Goal: Transaction & Acquisition: Purchase product/service

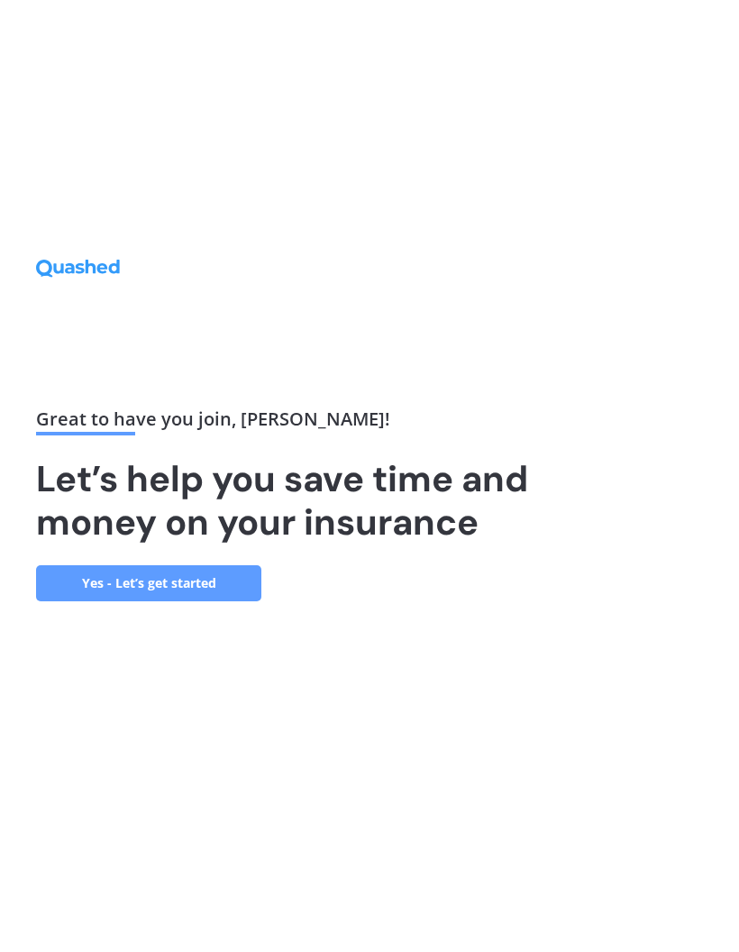
click at [133, 601] on link "Yes - Let’s get started" at bounding box center [148, 583] width 225 height 36
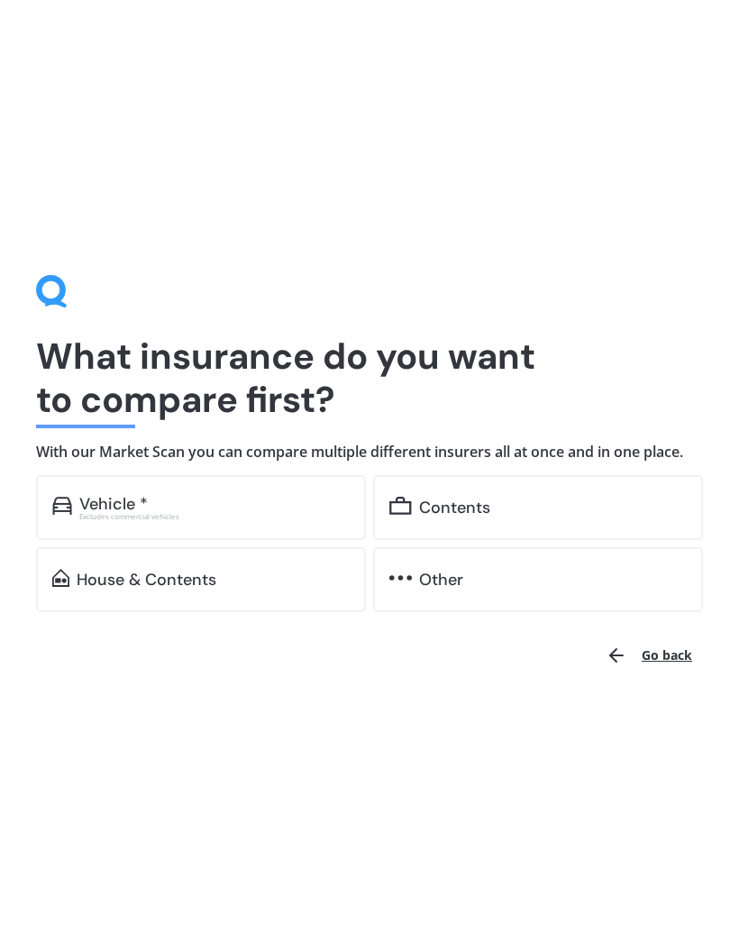
click at [441, 515] on div "Contents" at bounding box center [454, 508] width 71 height 18
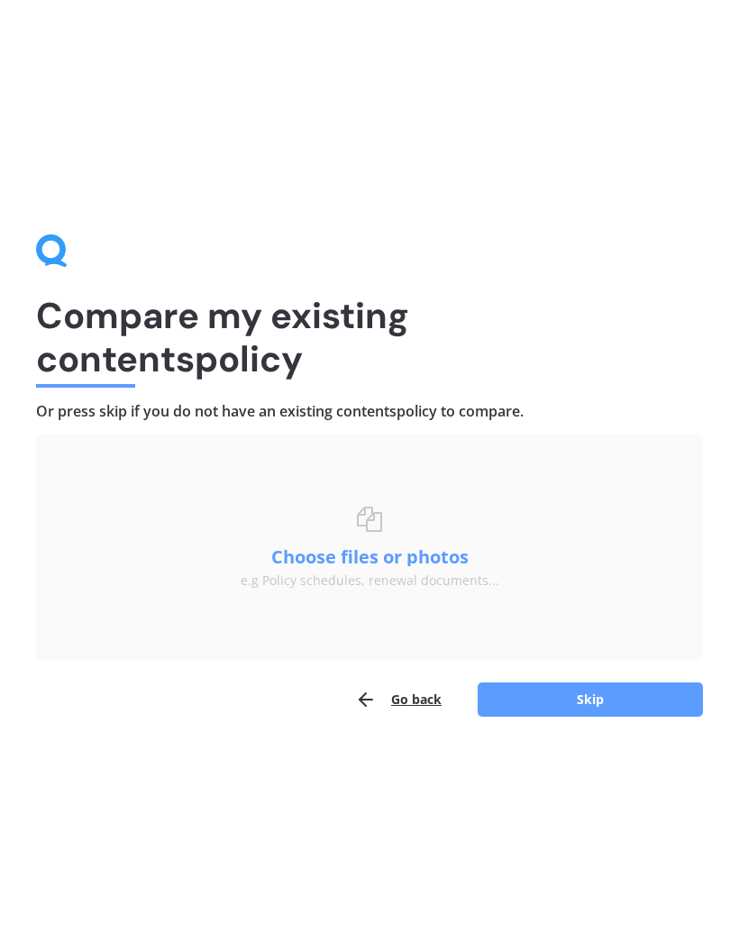
click at [583, 698] on button "Skip" at bounding box center [590, 699] width 225 height 34
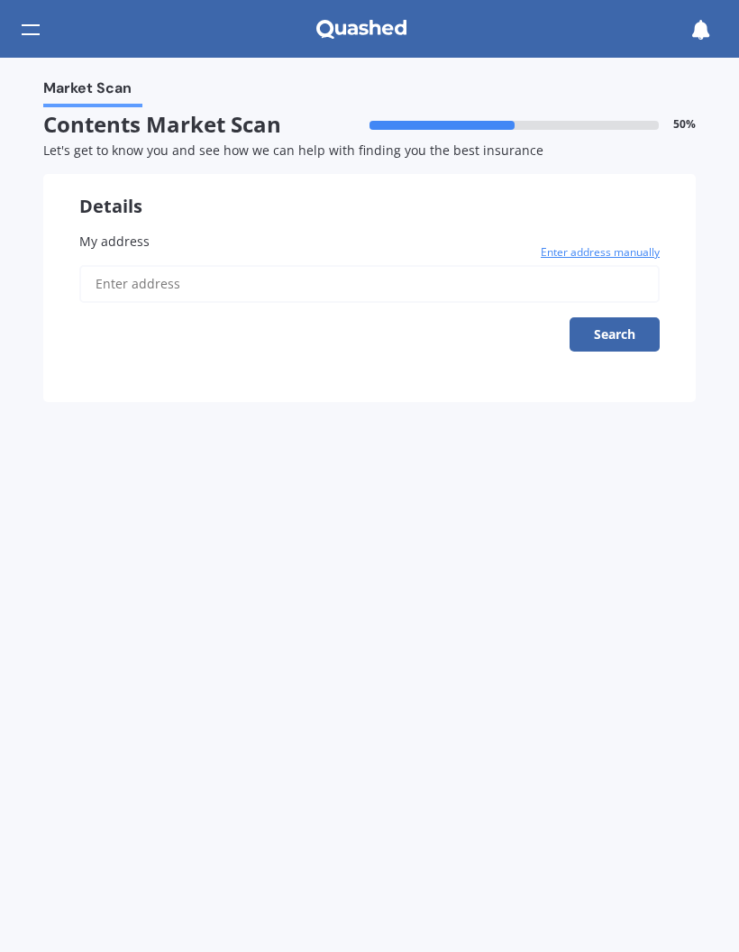
click at [90, 240] on span "My address" at bounding box center [114, 241] width 70 height 17
click at [90, 265] on input "My address" at bounding box center [369, 284] width 581 height 38
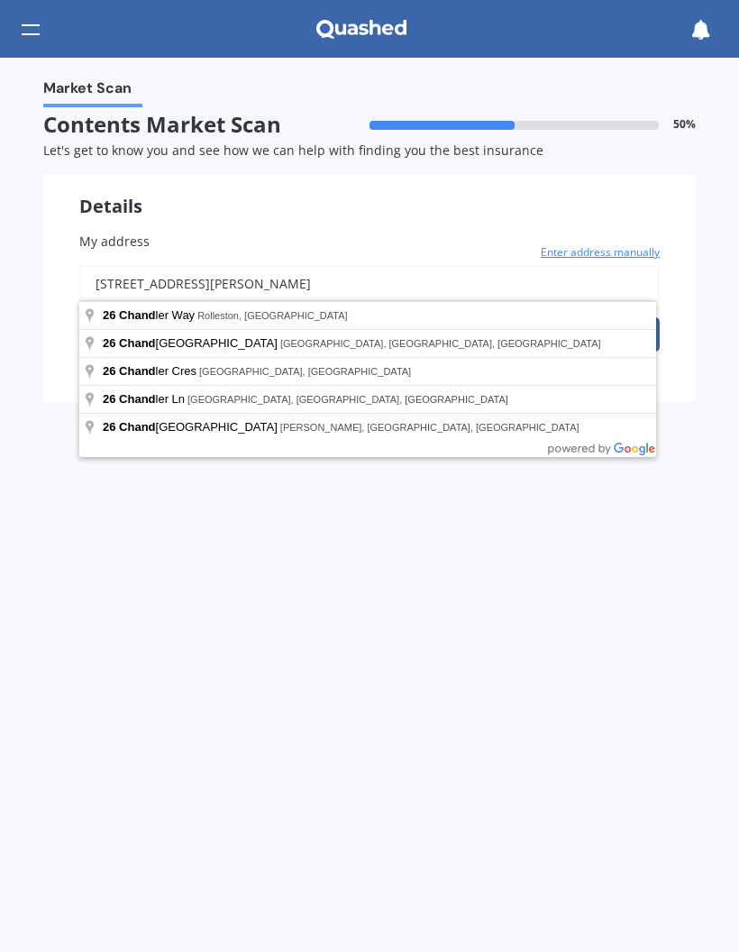
type input "26 Chandler Way, Rolleston 7615"
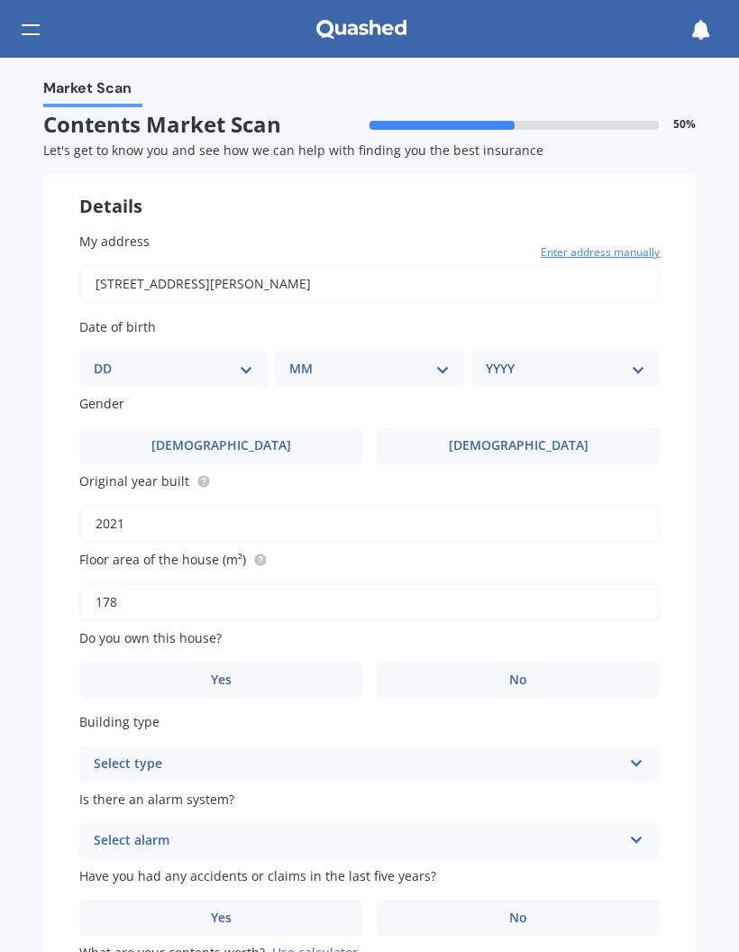
click at [230, 362] on select "DD 01 02 03 04 05 06 07 08 09 10 11 12 13 14 15 16 17 18 19 20 21 22 23 24 25 2…" at bounding box center [174, 369] width 160 height 20
select select "20"
click at [435, 372] on select "MM 01 02 03 04 05 06 07 08 09 10 11 12" at bounding box center [373, 369] width 152 height 20
select select "05"
click at [629, 361] on select "YYYY 2009 2008 2007 2006 2005 2004 2003 2002 2001 2000 1999 1998 1997 1996 1995…" at bounding box center [562, 369] width 152 height 20
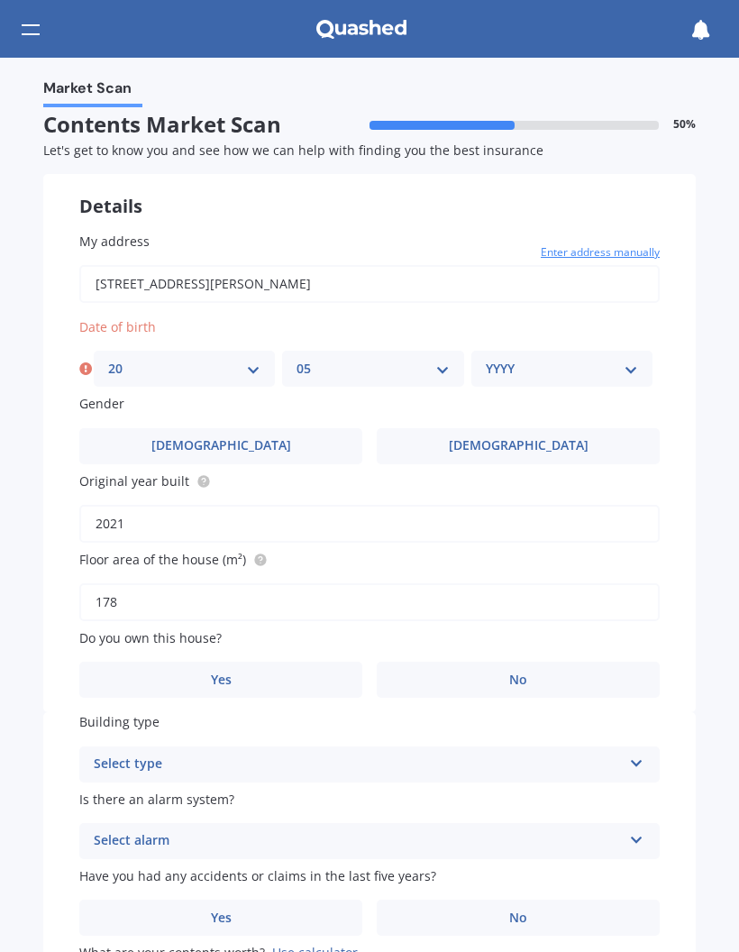
select select "1952"
click at [240, 437] on label "Male" at bounding box center [220, 446] width 283 height 36
click at [0, 0] on input "Male" at bounding box center [0, 0] width 0 height 0
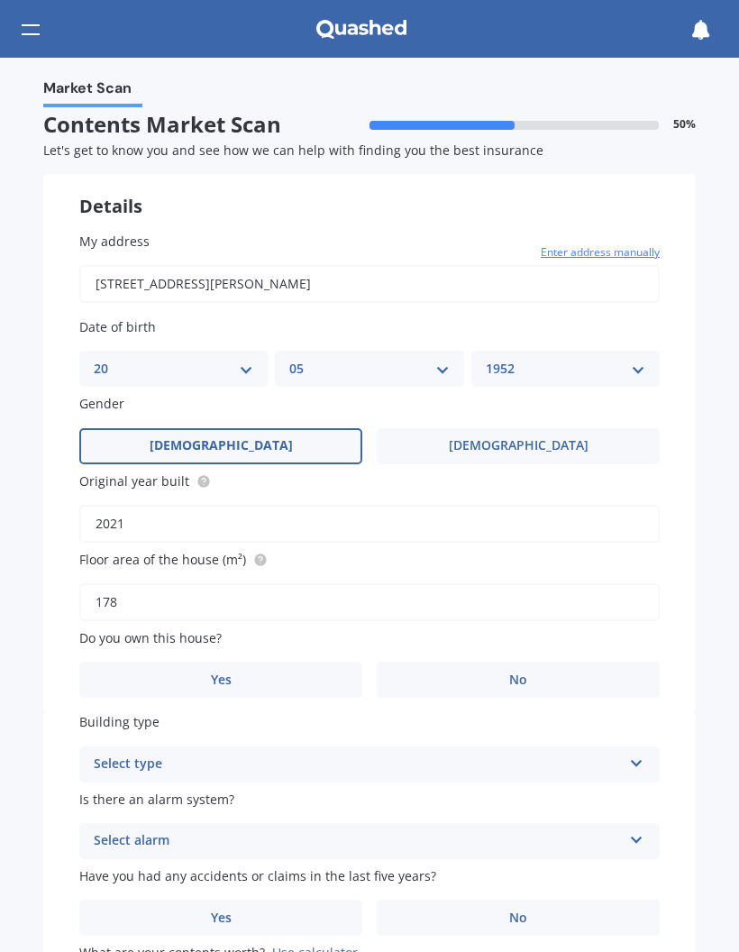
click at [521, 672] on span "No" at bounding box center [518, 679] width 18 height 15
click at [0, 0] on input "No" at bounding box center [0, 0] width 0 height 0
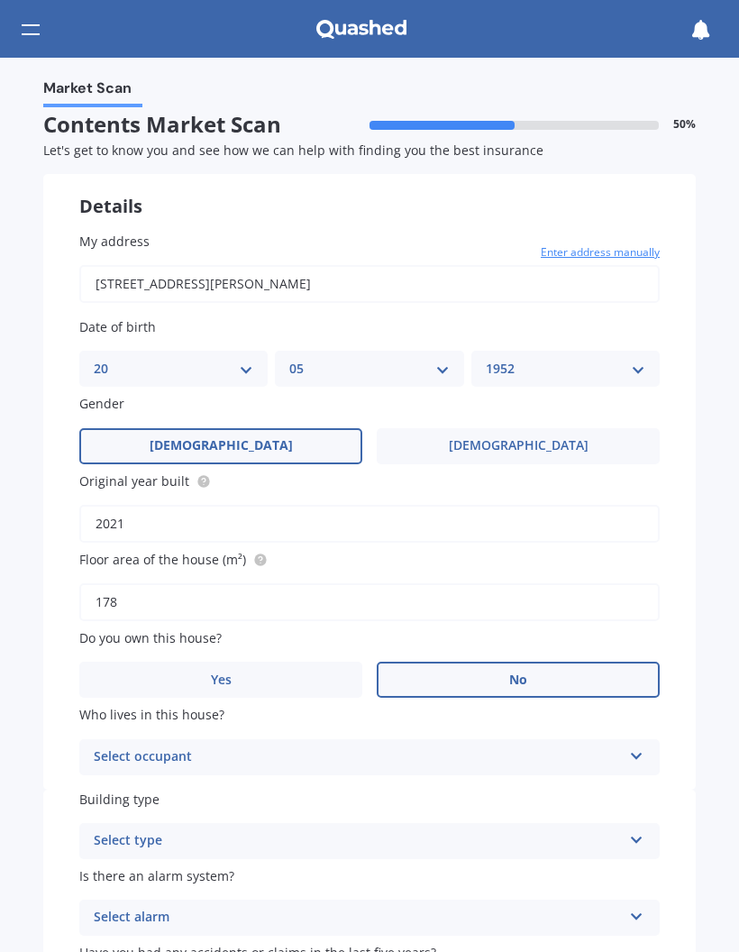
click at [647, 740] on div "Select occupant Tenant" at bounding box center [369, 757] width 581 height 36
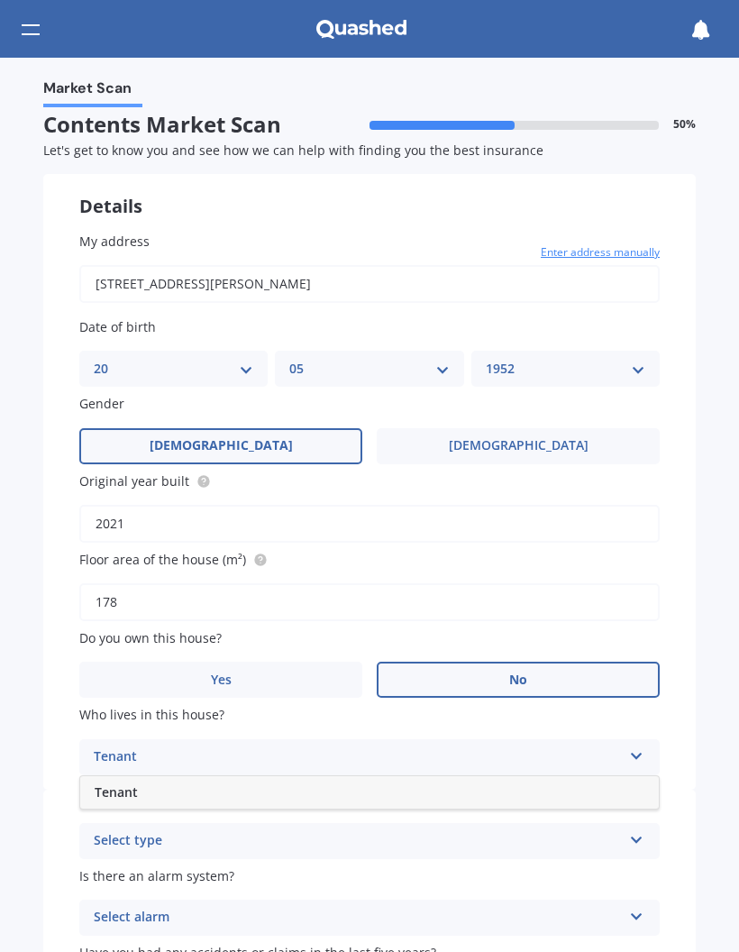
click at [136, 783] on span "Tenant" at bounding box center [116, 791] width 43 height 17
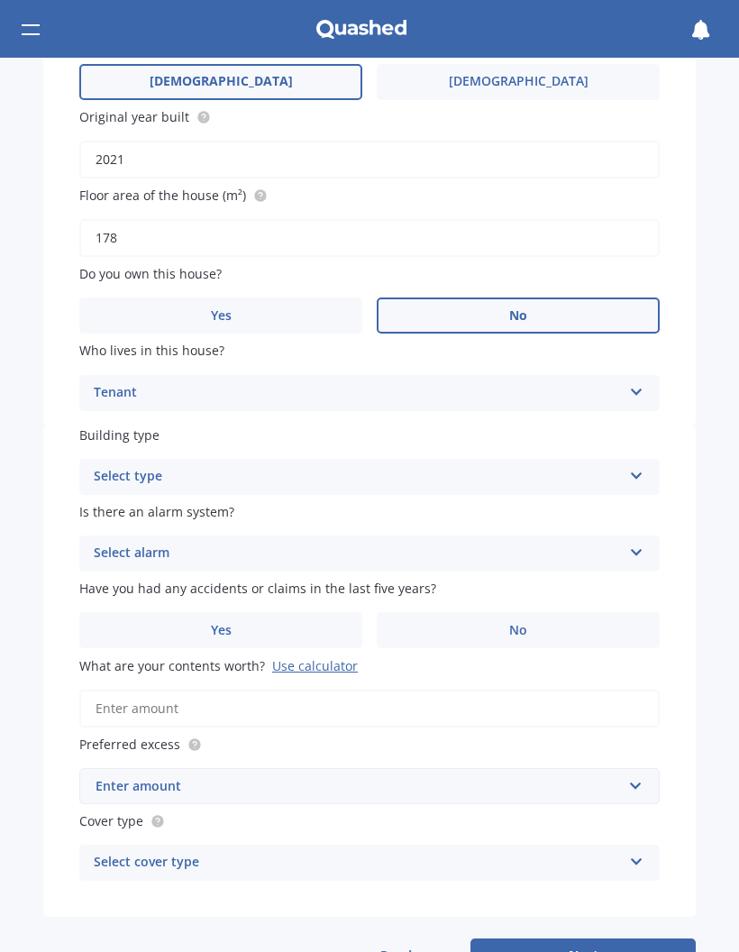
scroll to position [365, 0]
click at [638, 465] on icon at bounding box center [636, 471] width 15 height 13
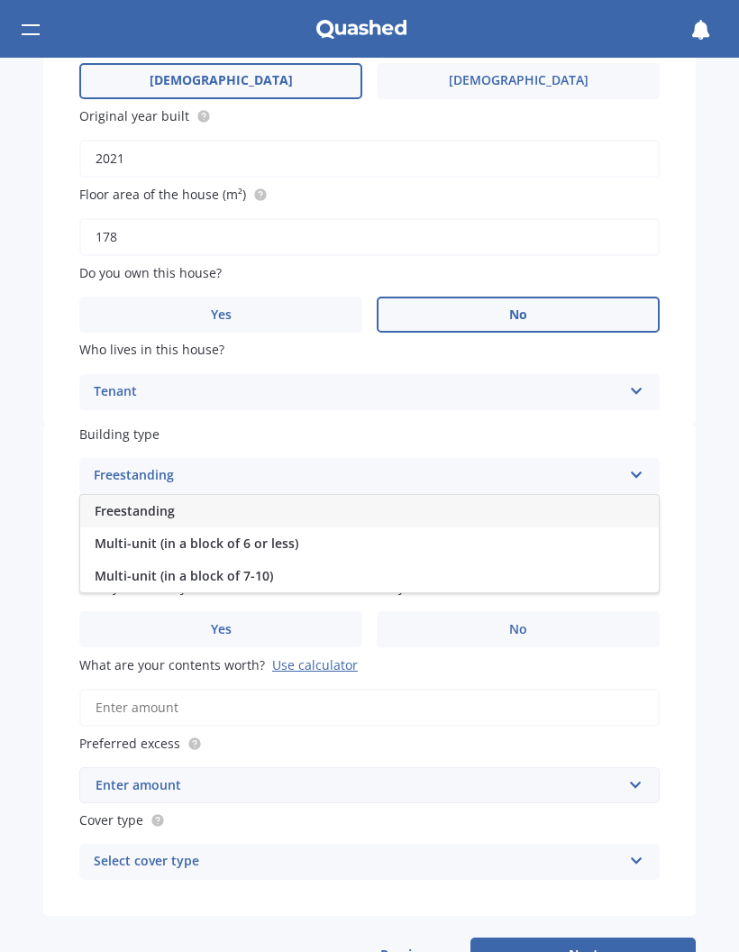
click at [126, 502] on span "Freestanding" at bounding box center [135, 510] width 80 height 17
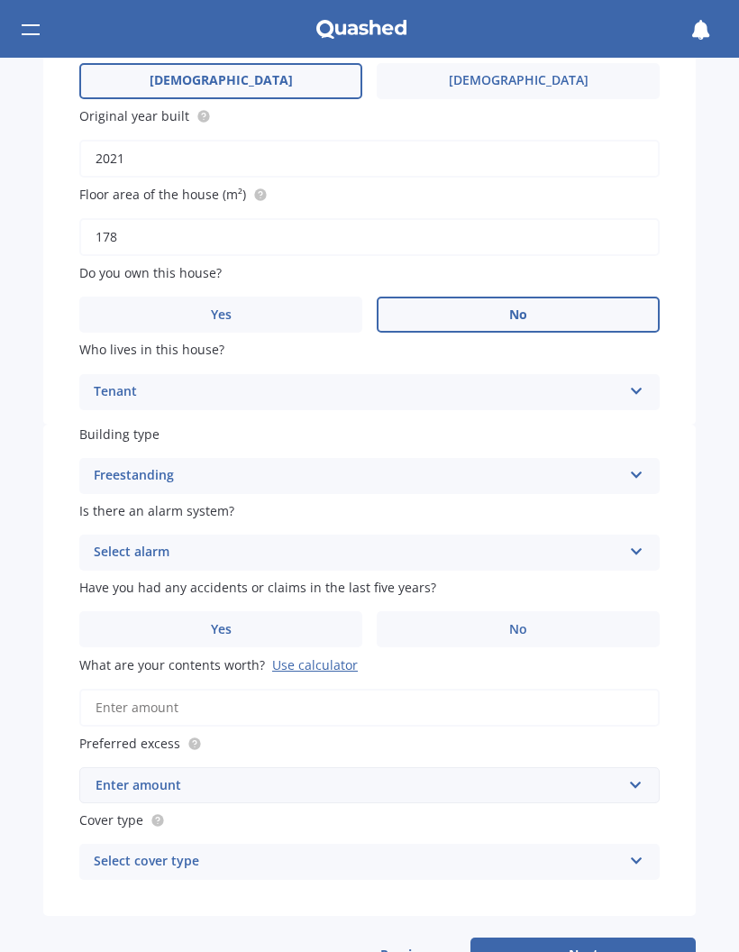
click at [642, 542] on icon at bounding box center [636, 548] width 15 height 13
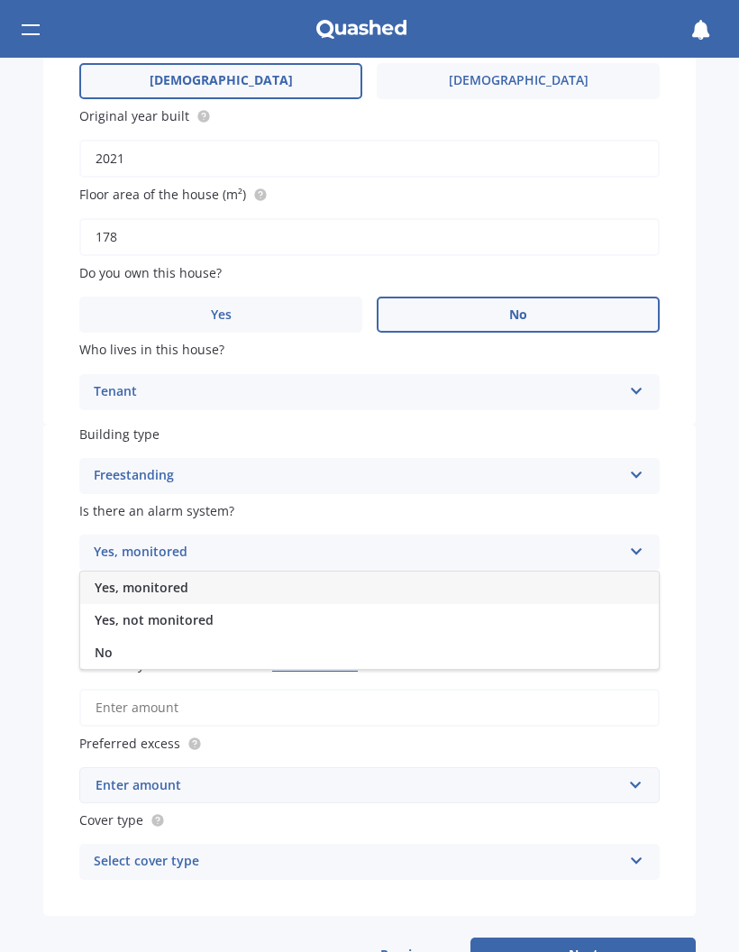
click at [204, 636] on div "No" at bounding box center [369, 652] width 579 height 32
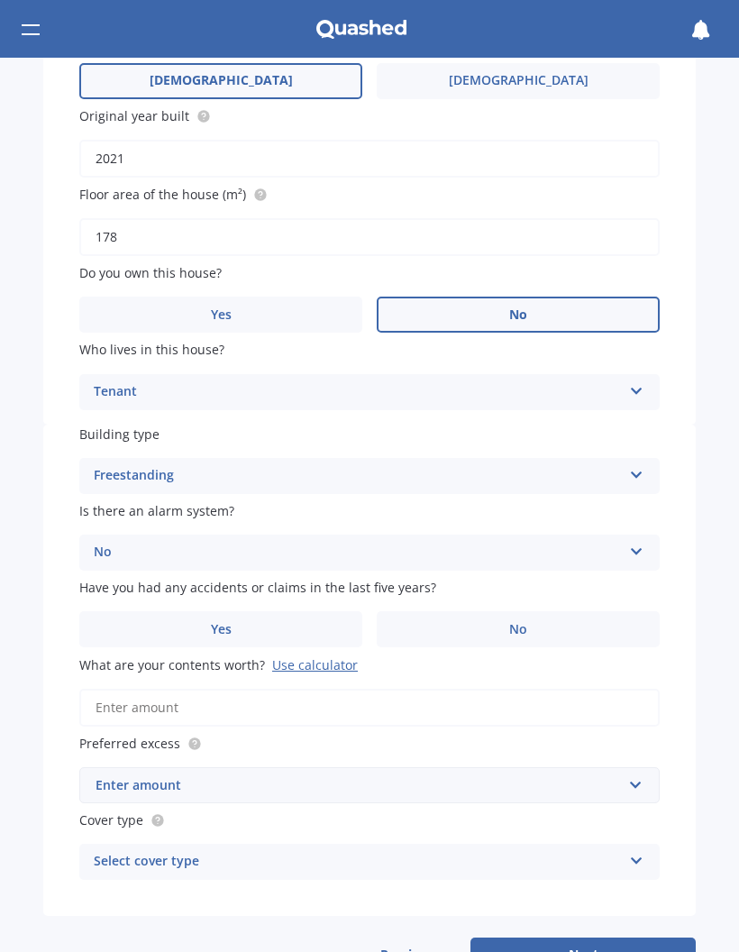
click at [542, 614] on label "No" at bounding box center [518, 629] width 283 height 36
click at [0, 0] on input "No" at bounding box center [0, 0] width 0 height 0
click at [321, 656] on div "Use calculator" at bounding box center [315, 664] width 86 height 17
click at [321, 689] on input "What are your contents worth? Use calculator" at bounding box center [369, 708] width 581 height 38
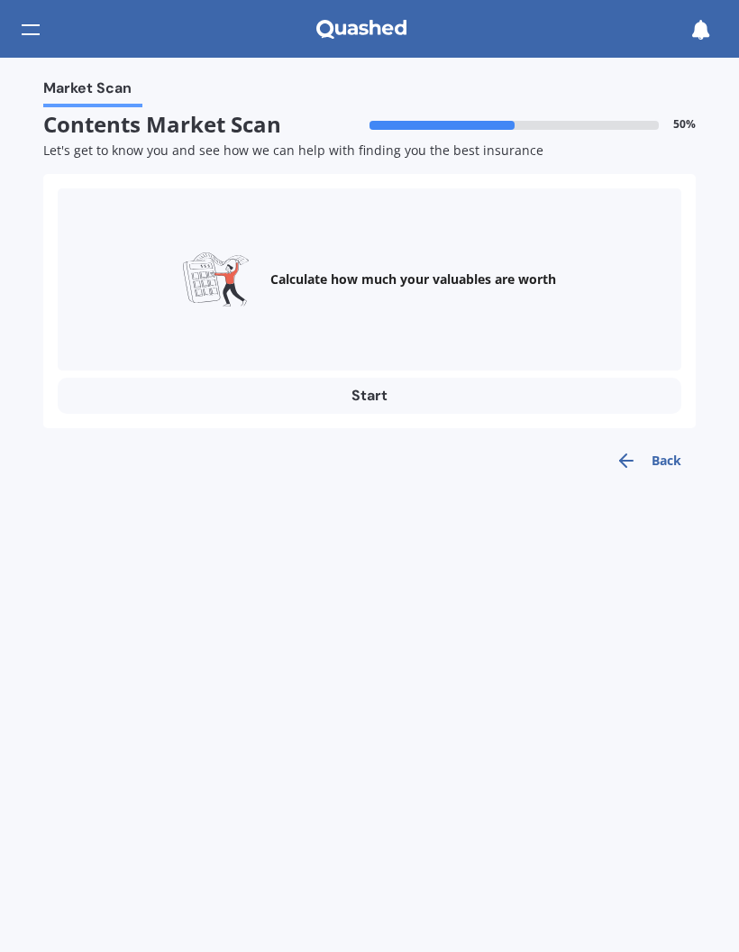
scroll to position [0, 0]
click at [406, 390] on button "Start" at bounding box center [370, 396] width 624 height 36
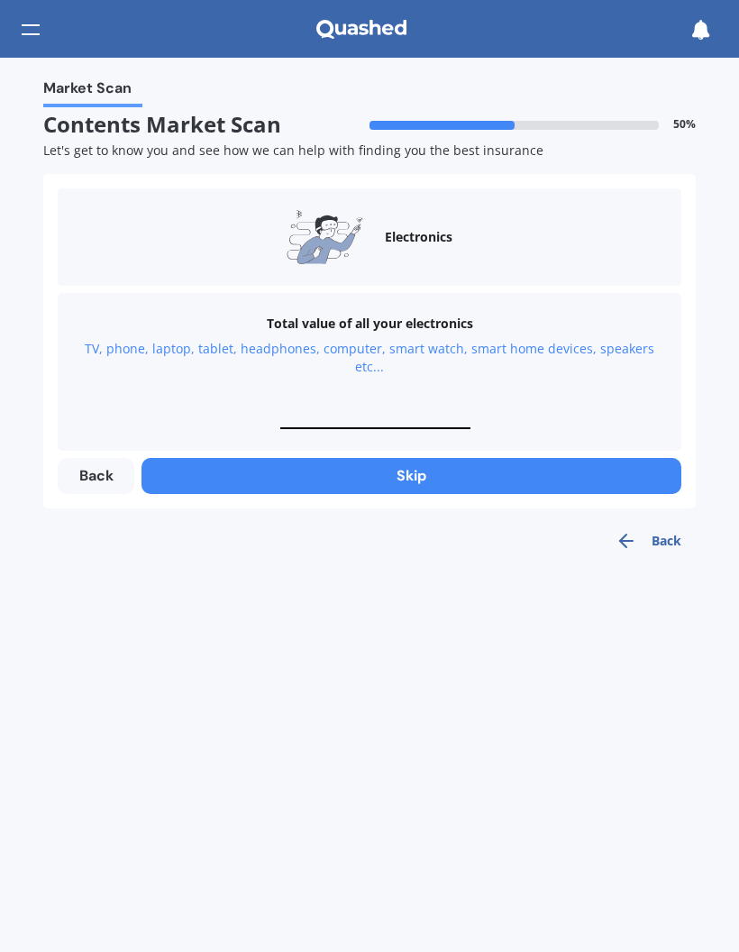
click at [395, 416] on input "text" at bounding box center [375, 420] width 190 height 17
type input "$5,000"
click at [547, 471] on button "Next" at bounding box center [412, 476] width 540 height 36
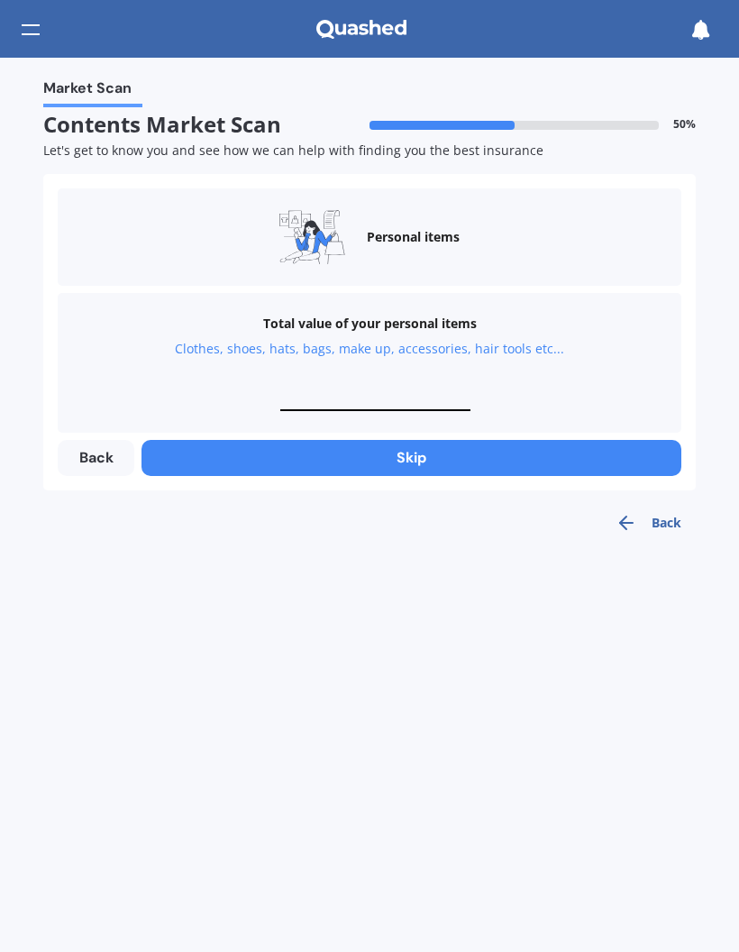
click at [392, 394] on input "text" at bounding box center [375, 402] width 190 height 17
type input "$5,000"
click at [516, 456] on button "Next" at bounding box center [412, 458] width 540 height 36
click at [399, 371] on div "Total value of your valuables Bracelets, watches, rings, necklaces, broaches, c…" at bounding box center [370, 363] width 624 height 140
click at [407, 394] on input "text" at bounding box center [375, 402] width 190 height 17
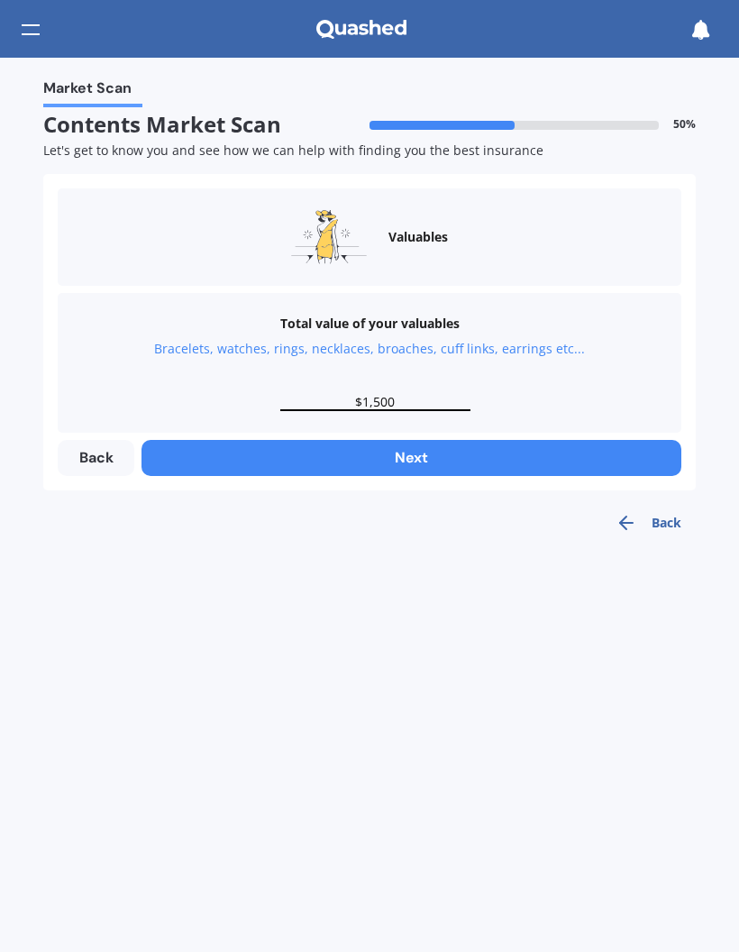
type input "$15,000"
click at [512, 450] on button "Next" at bounding box center [412, 458] width 540 height 36
click at [389, 394] on input "text" at bounding box center [375, 402] width 190 height 17
type input "$1,500"
click at [506, 453] on button "Next" at bounding box center [412, 458] width 540 height 36
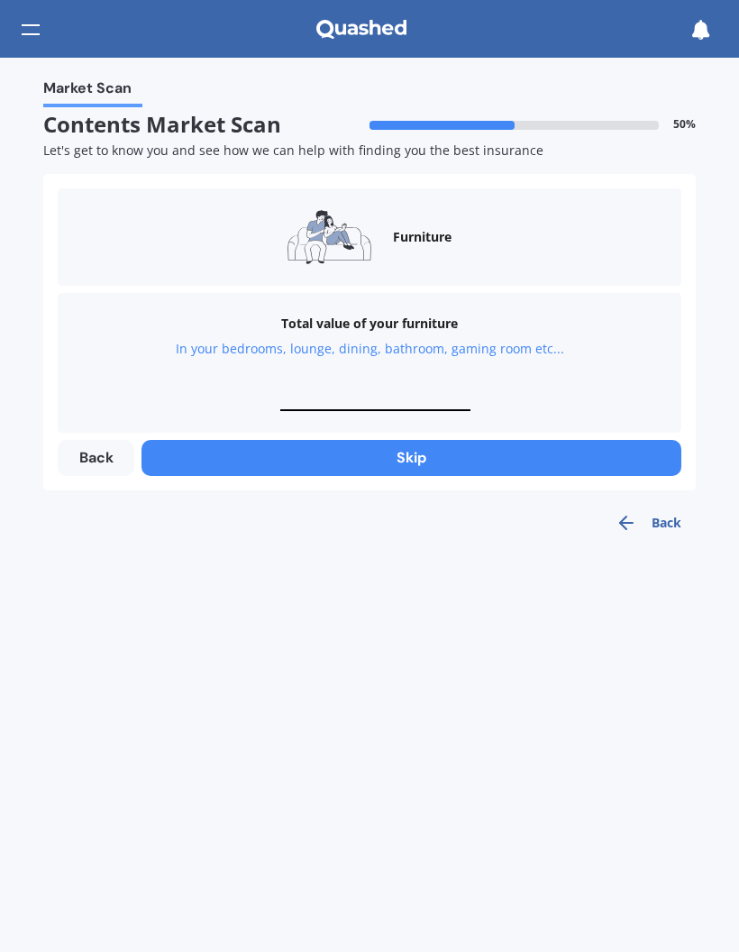
click at [395, 382] on div "Total value of your furniture In your bedrooms, lounge, dining, bathroom, gamin…" at bounding box center [370, 363] width 624 height 140
click at [380, 394] on input "text" at bounding box center [375, 402] width 190 height 17
type input "$2,000"
click at [514, 456] on button "Next" at bounding box center [412, 458] width 540 height 36
click at [402, 394] on input "text" at bounding box center [375, 402] width 190 height 17
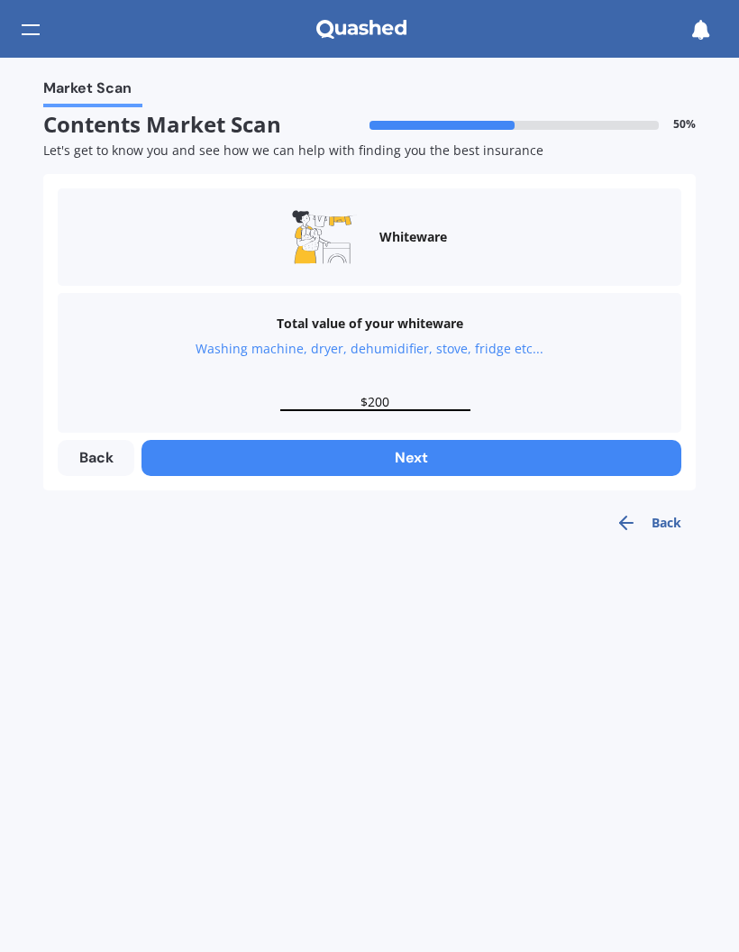
type input "$2,000"
click at [507, 449] on button "Next" at bounding box center [412, 458] width 540 height 36
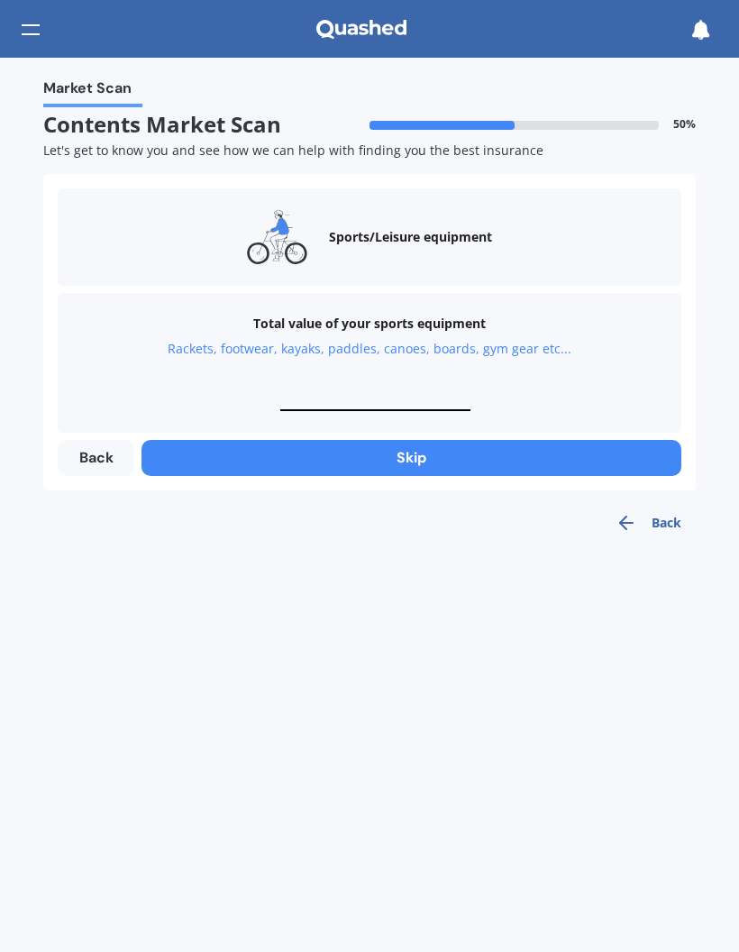
click at [474, 457] on button "Skip" at bounding box center [412, 458] width 540 height 36
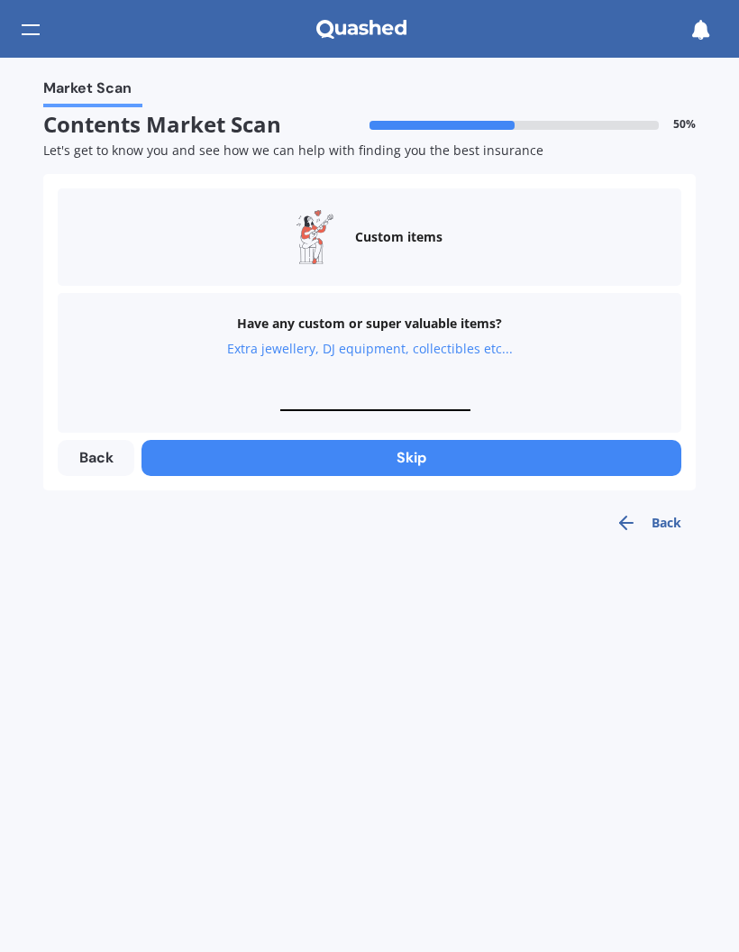
click at [439, 462] on button "Skip" at bounding box center [412, 458] width 540 height 36
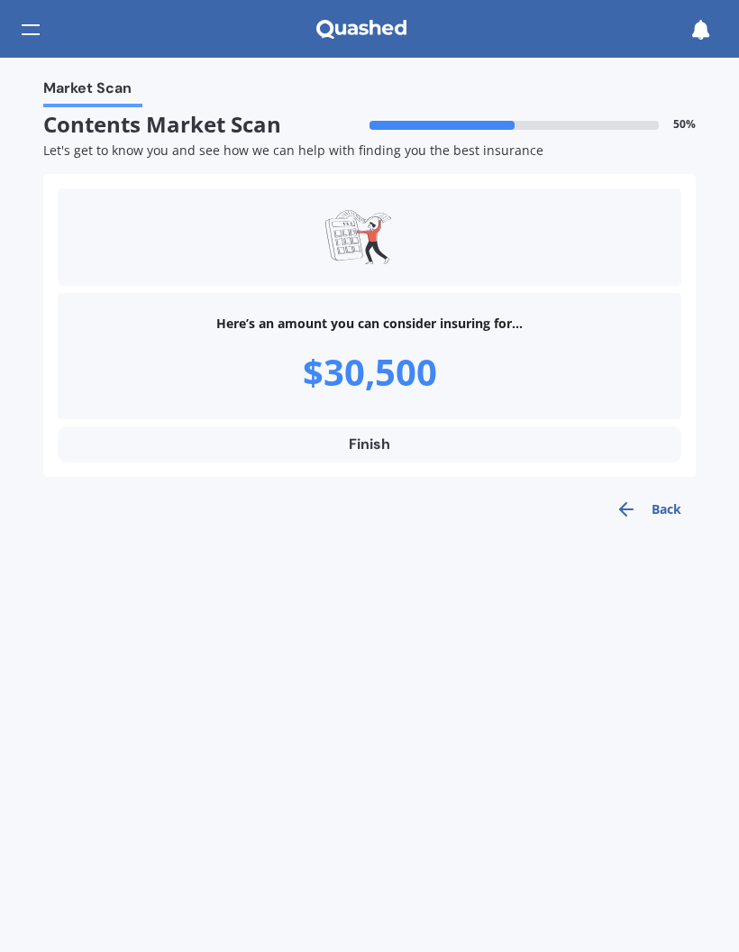
click at [410, 444] on button "Finish" at bounding box center [370, 444] width 624 height 36
type input "$30,500"
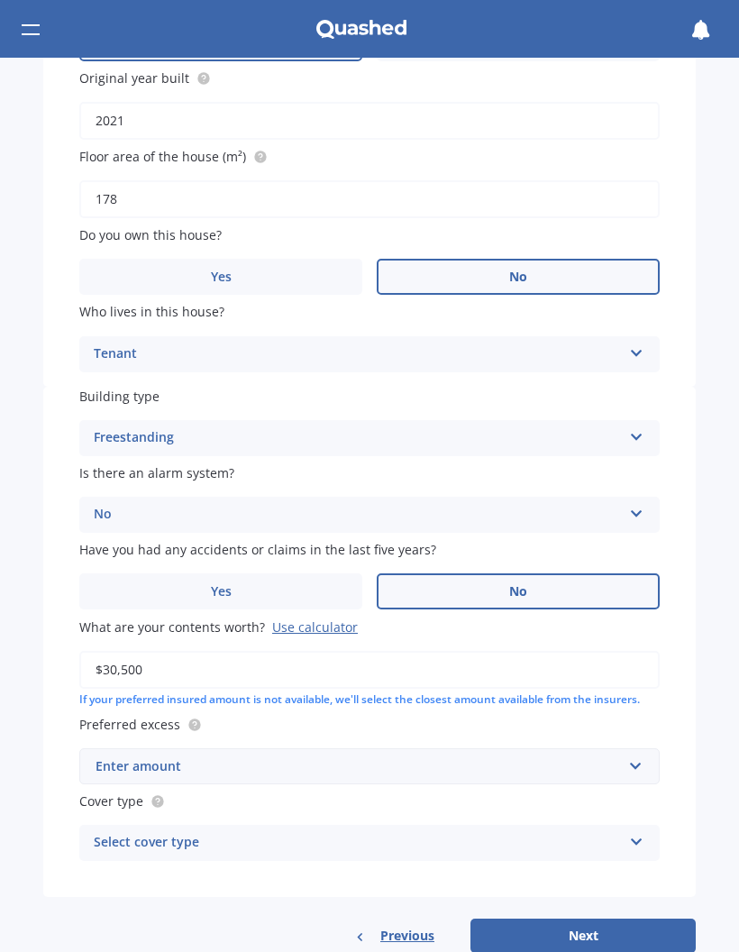
scroll to position [404, 0]
click at [489, 714] on label "Preferred excess" at bounding box center [369, 723] width 581 height 19
click at [485, 755] on div "Enter amount" at bounding box center [359, 765] width 526 height 20
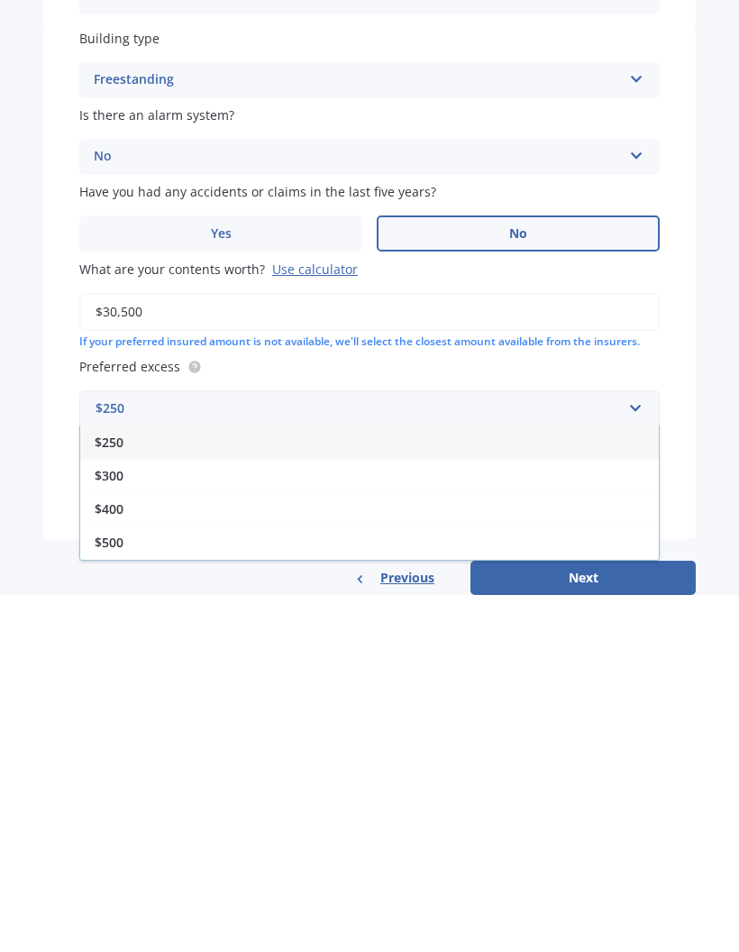
click at [155, 782] on div "$250" at bounding box center [369, 798] width 579 height 33
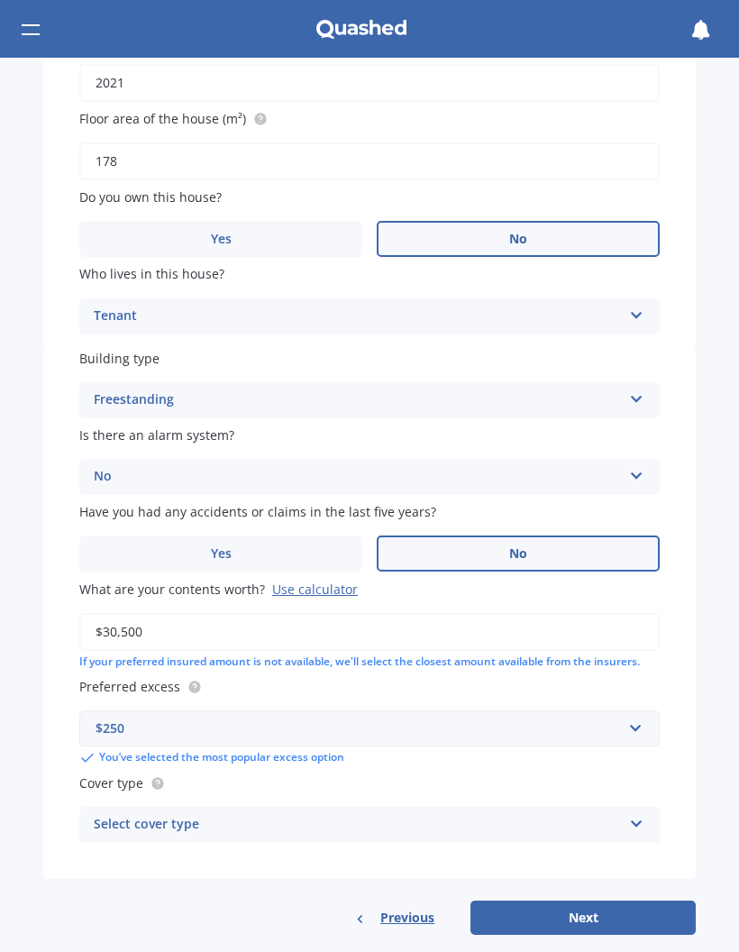
scroll to position [440, 0]
click at [640, 815] on icon at bounding box center [636, 821] width 15 height 13
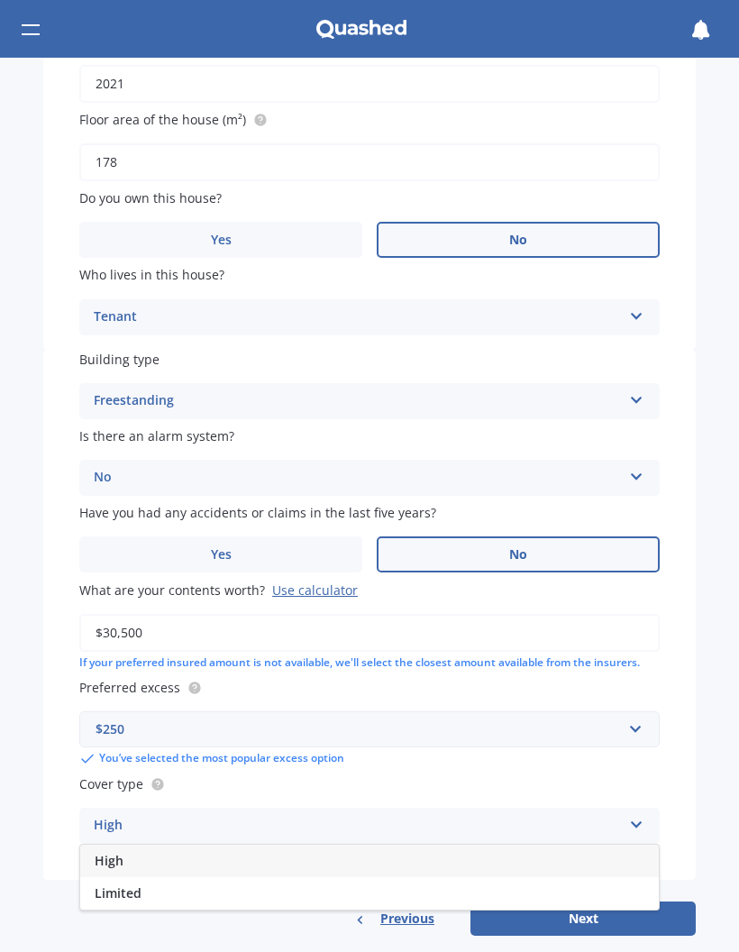
click at [546, 845] on div "High" at bounding box center [369, 861] width 579 height 32
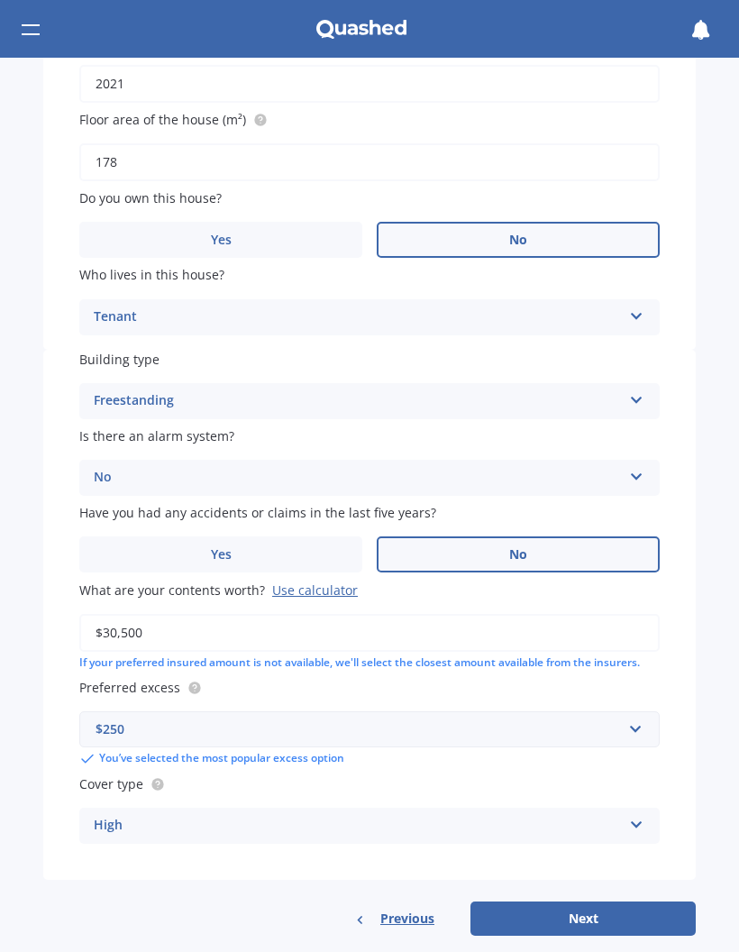
click at [607, 904] on button "Next" at bounding box center [583, 918] width 225 height 34
select select "20"
select select "05"
select select "1952"
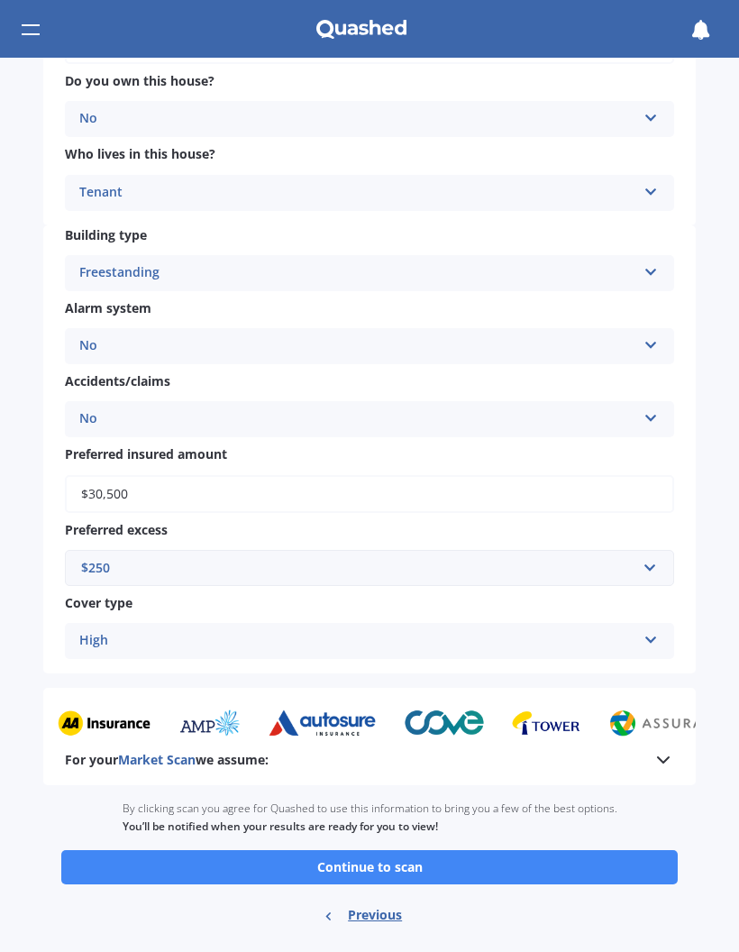
scroll to position [515, 0]
click at [534, 850] on button "Continue to scan" at bounding box center [369, 867] width 617 height 34
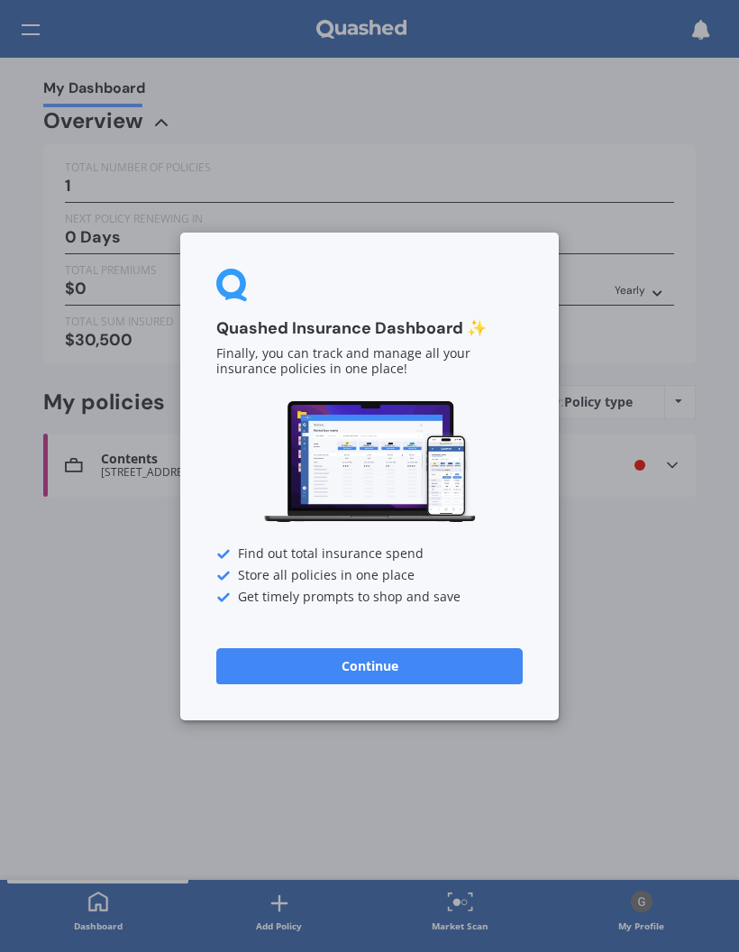
click at [97, 563] on div "Quashed Insurance Dashboard ✨ Finally, you can track and manage all your insura…" at bounding box center [369, 476] width 739 height 952
click at [116, 598] on div "Quashed Insurance Dashboard ✨ Finally, you can track and manage all your insura…" at bounding box center [369, 476] width 739 height 952
click at [309, 663] on button "Continue" at bounding box center [369, 665] width 307 height 36
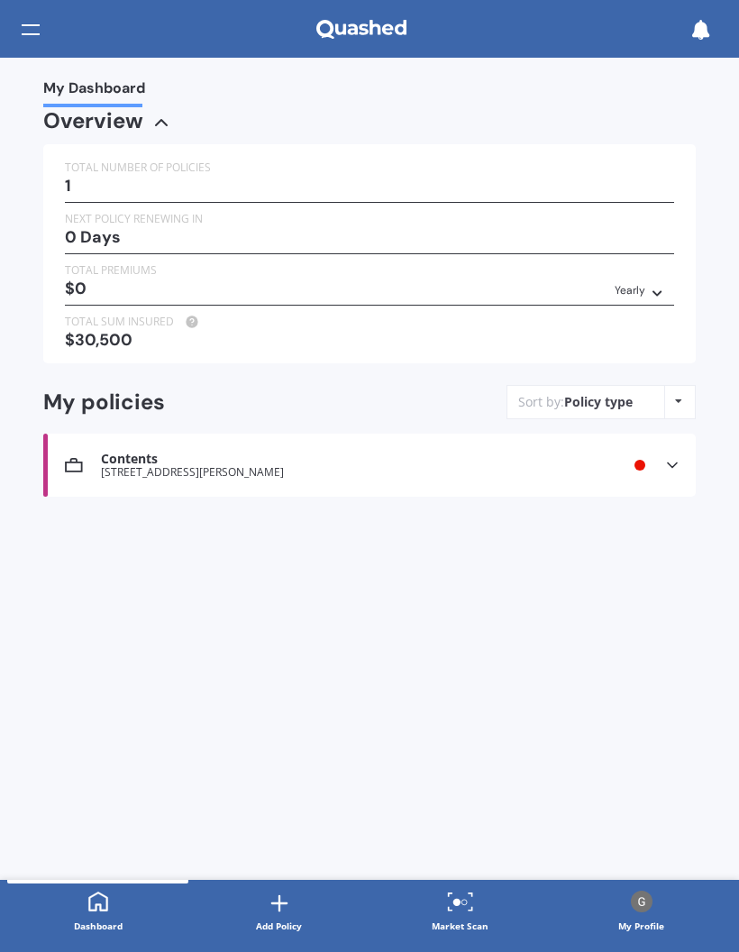
click at [90, 335] on div "$30,500" at bounding box center [369, 340] width 609 height 18
click at [157, 114] on icon at bounding box center [162, 123] width 22 height 22
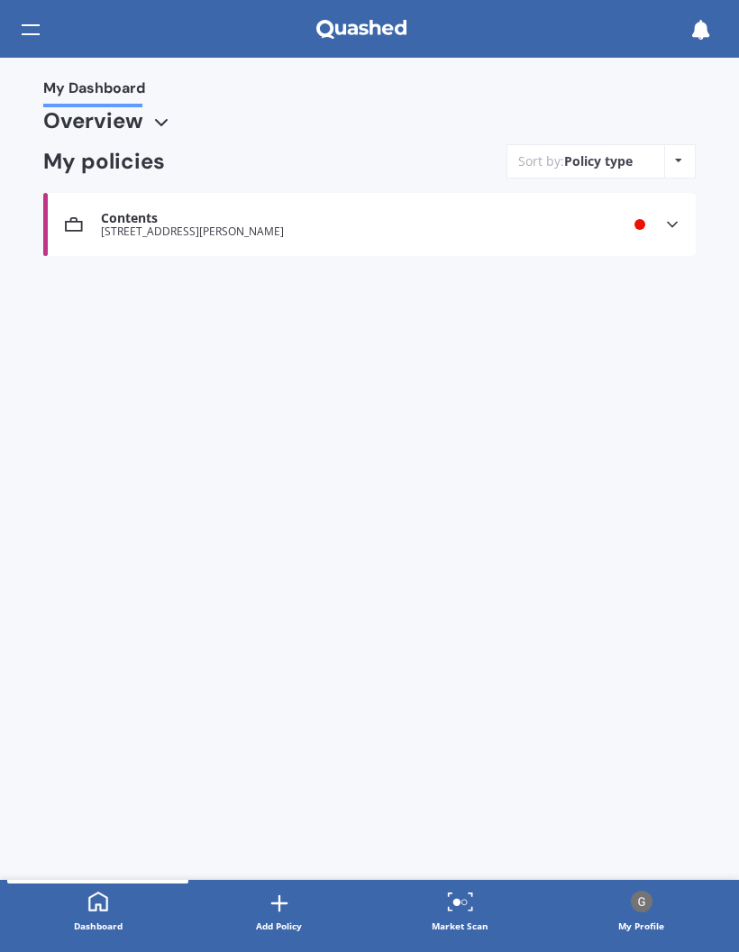
click at [151, 113] on icon at bounding box center [162, 123] width 22 height 22
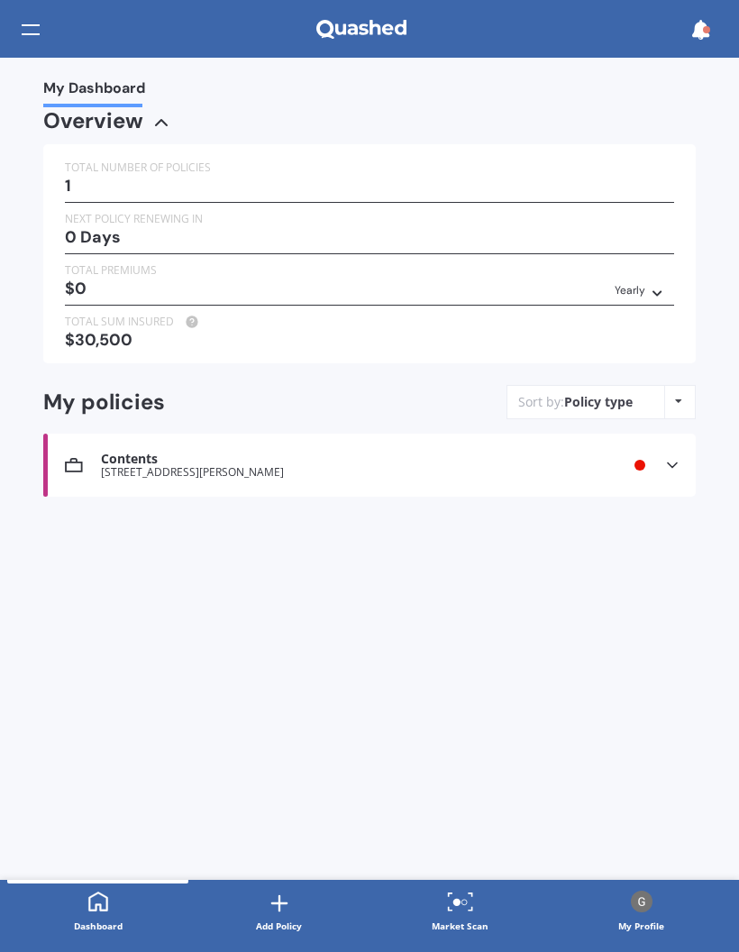
click at [28, 37] on div "Market Scan Ready 26 Chandler Way, Rolleston 7615 6:56 PM 6:56 PM" at bounding box center [356, 75] width 739 height 124
click at [34, 22] on div at bounding box center [31, 30] width 18 height 34
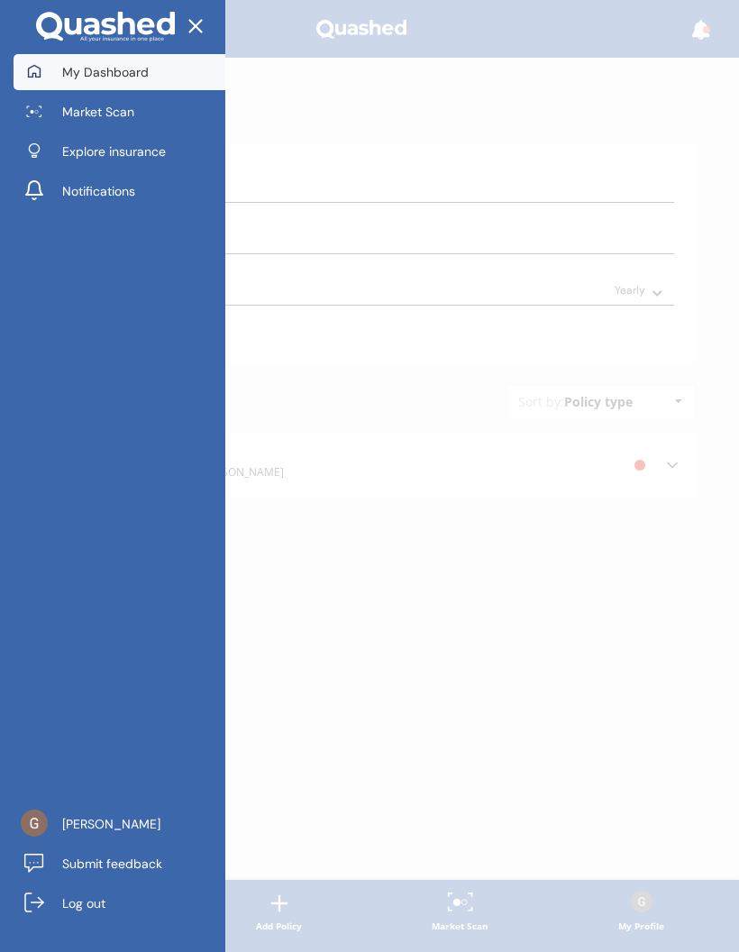
click at [72, 102] on link "Market Scan" at bounding box center [120, 112] width 212 height 36
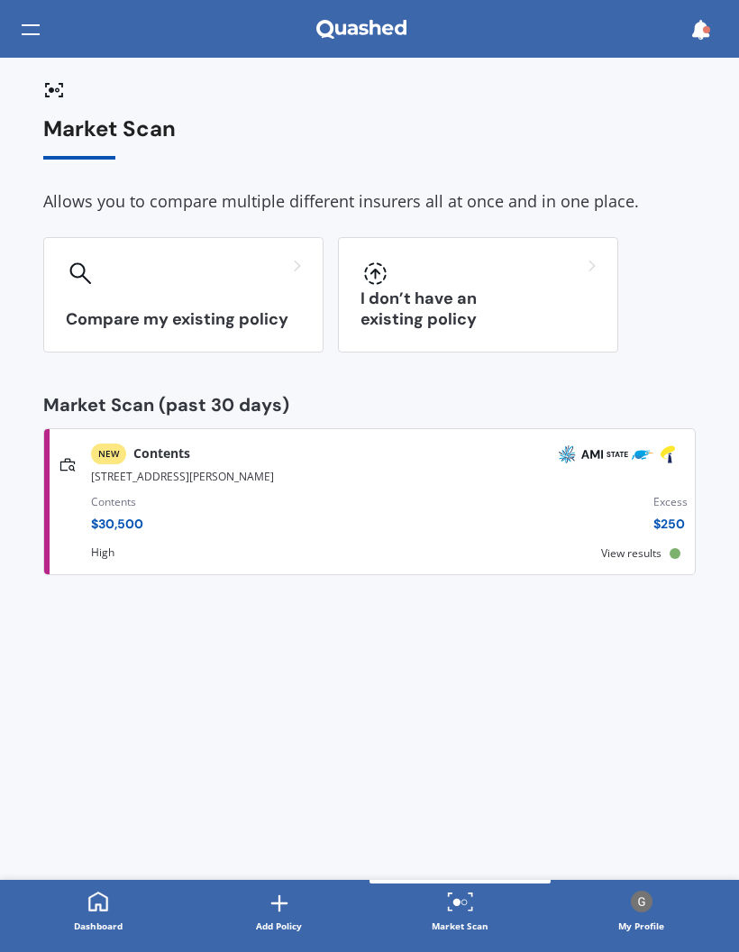
click at [477, 318] on h3 "I don’t have an existing policy" at bounding box center [478, 308] width 235 height 41
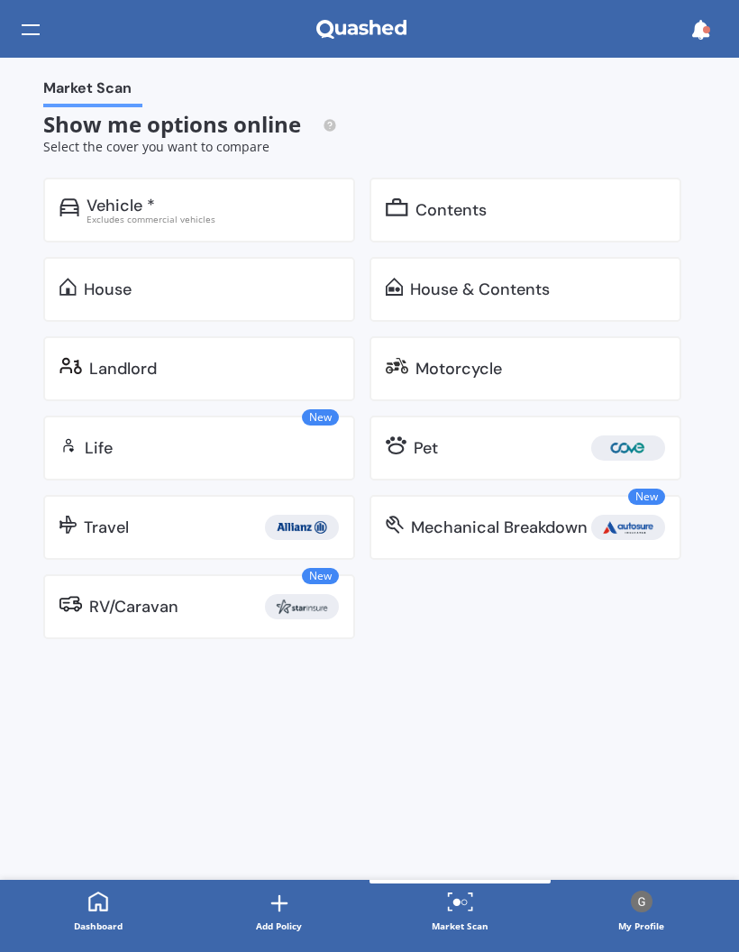
click at [620, 206] on div "Contents" at bounding box center [541, 210] width 250 height 18
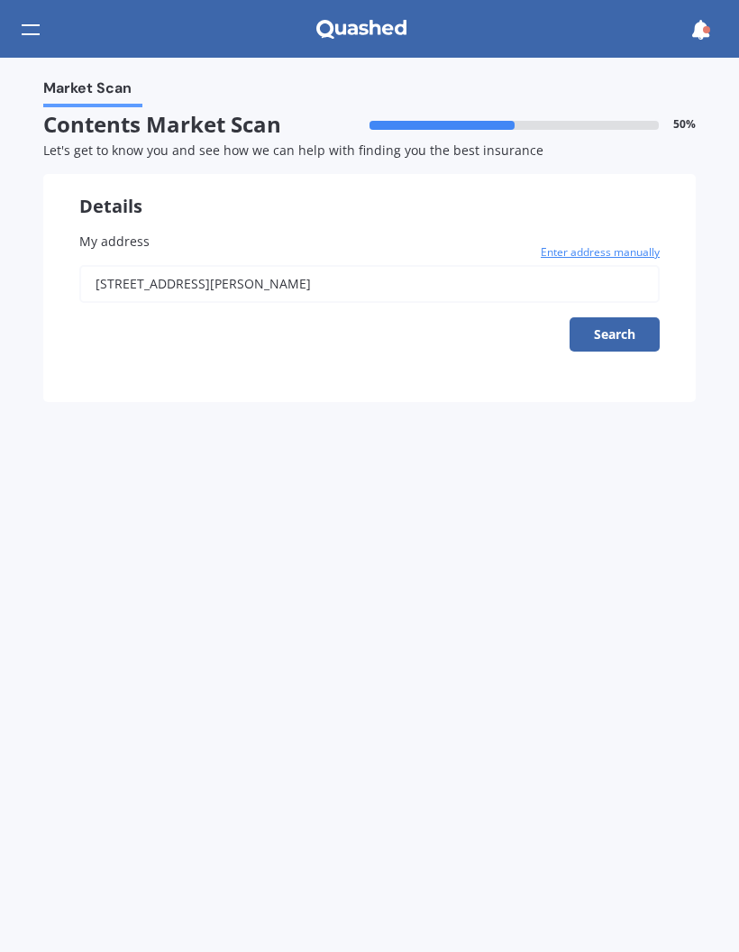
click at [641, 332] on button "Search" at bounding box center [615, 334] width 90 height 34
type input "26 Chandler Way, Rolleston 7615"
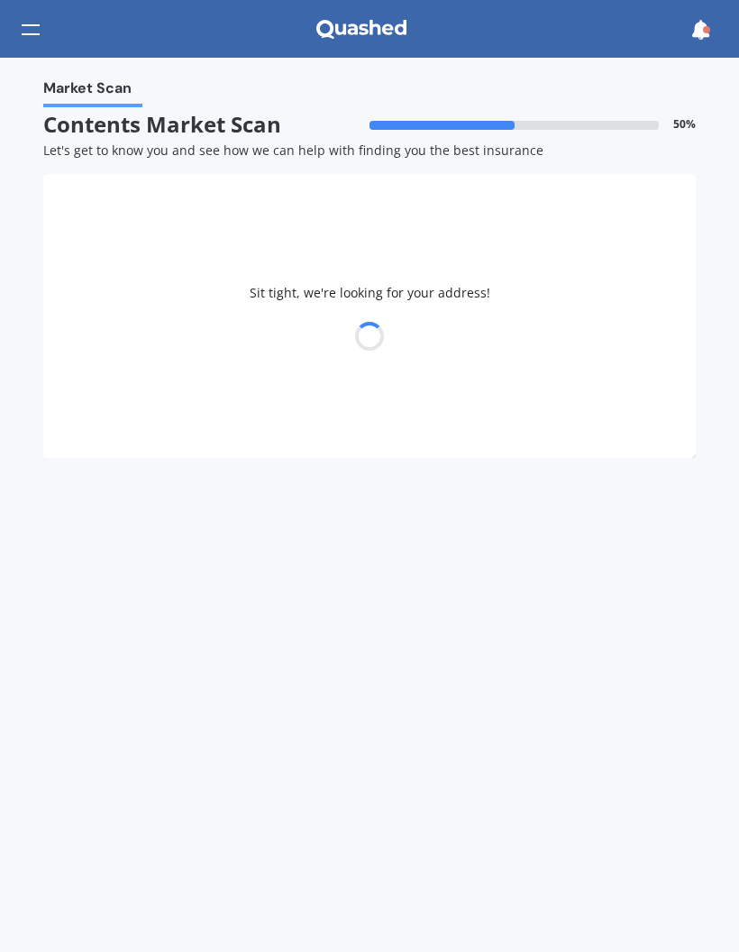
select select "20"
select select "05"
select select "1952"
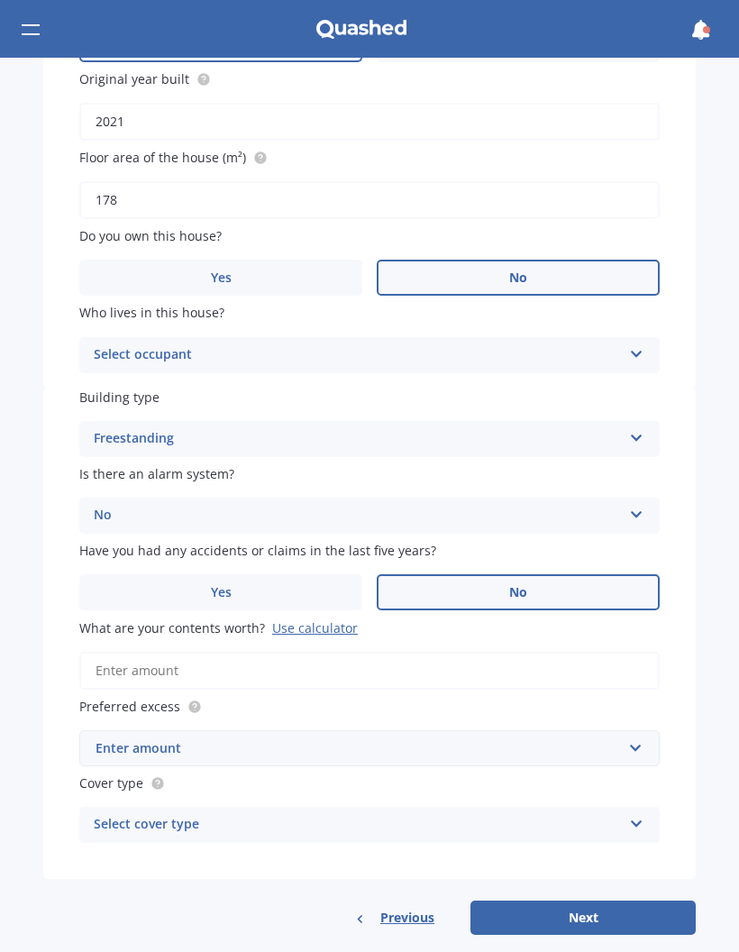
scroll to position [402, 0]
click at [270, 652] on input "What are your contents worth? Use calculator" at bounding box center [369, 671] width 581 height 38
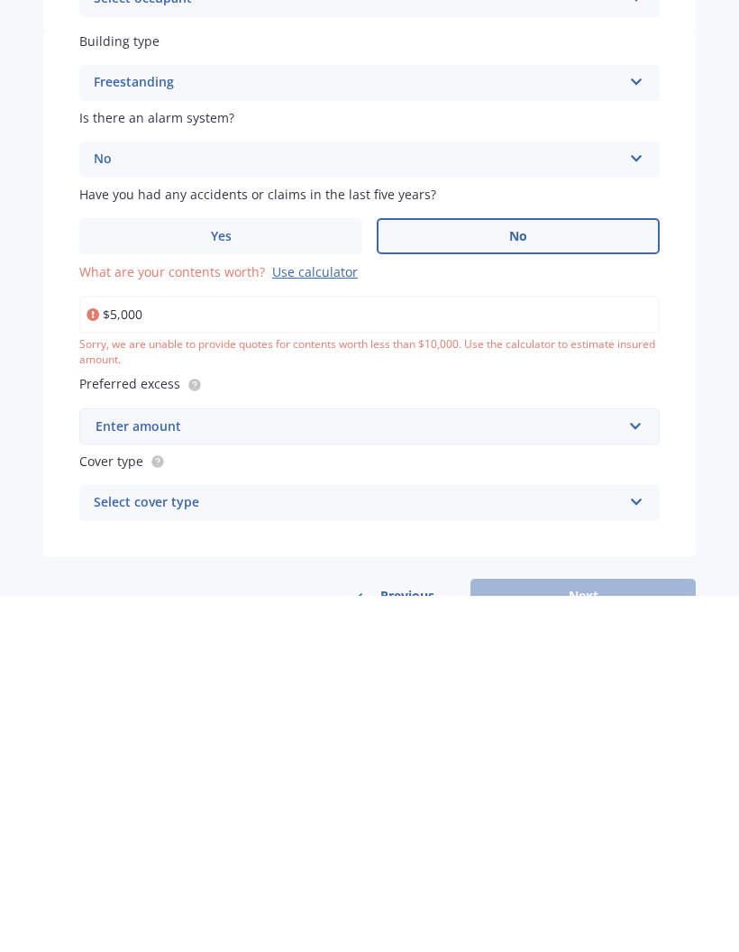
type input "$50,000"
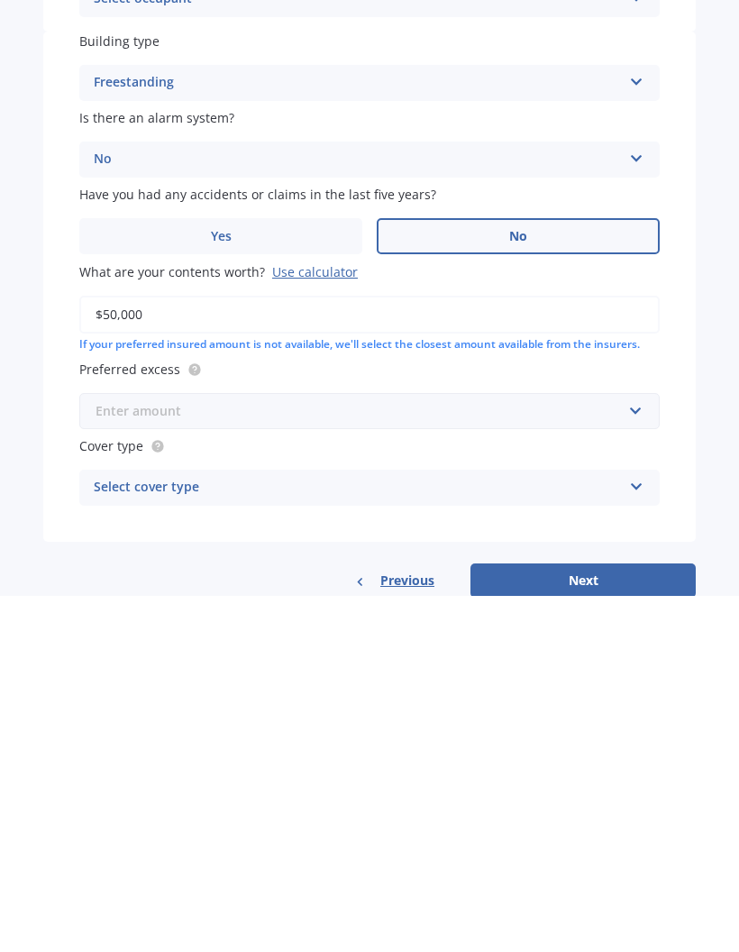
click at [643, 750] on input "text" at bounding box center [363, 767] width 564 height 34
click at [438, 784] on div "$250" at bounding box center [369, 800] width 579 height 33
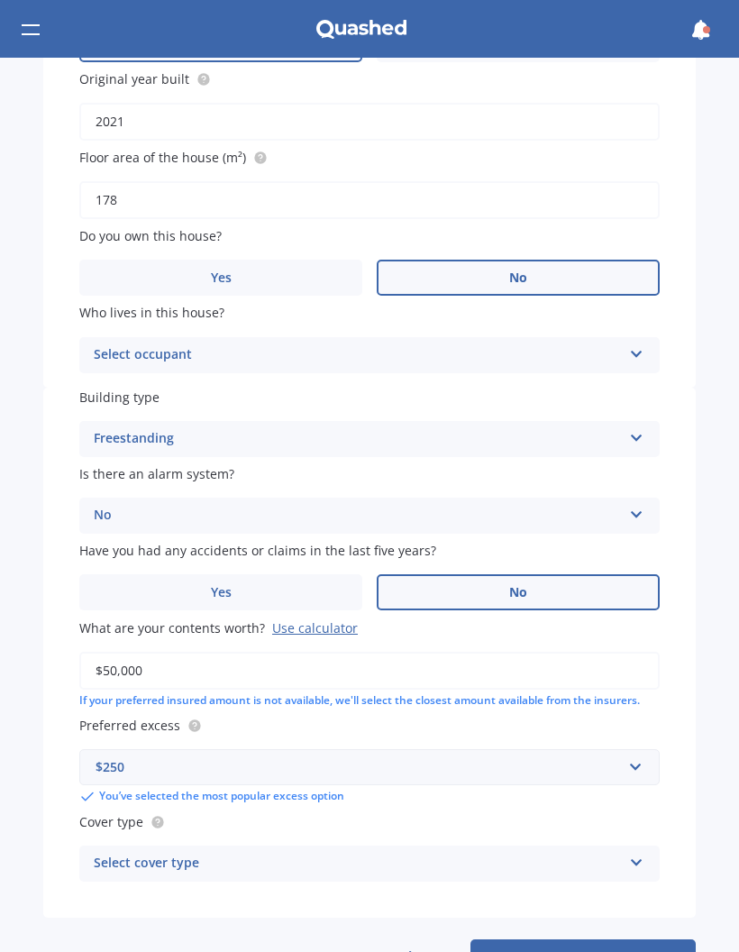
click at [203, 853] on div "Select cover type" at bounding box center [358, 864] width 528 height 22
click at [226, 812] on div "Limited" at bounding box center [369, 828] width 579 height 32
click at [237, 812] on label "Cover type" at bounding box center [369, 821] width 581 height 19
click at [248, 853] on div "Limited" at bounding box center [358, 864] width 528 height 22
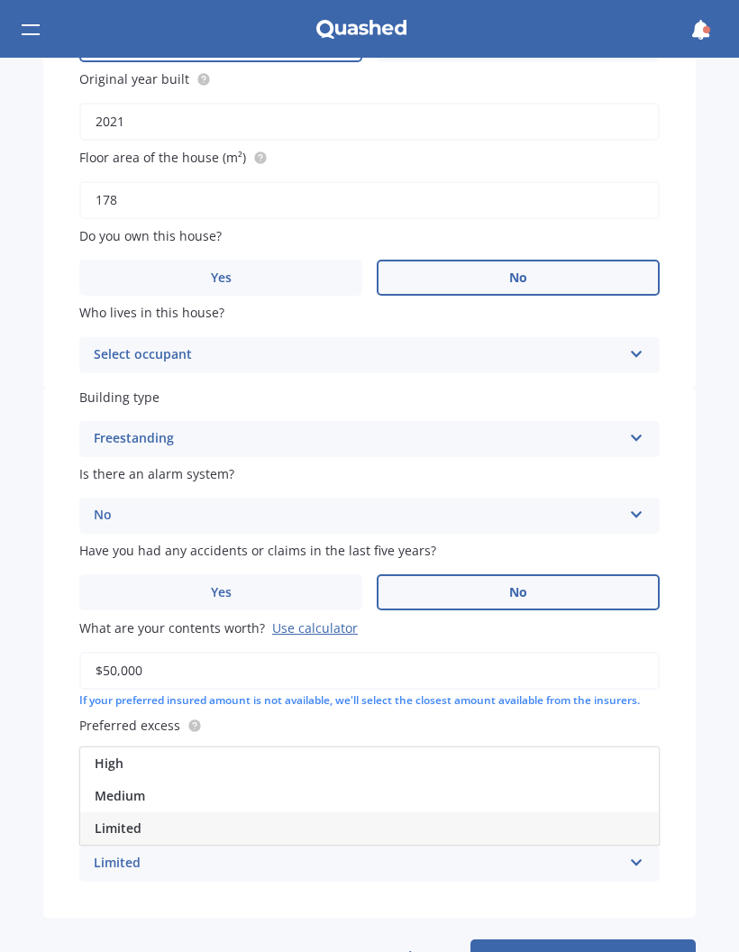
click at [239, 780] on div "Medium" at bounding box center [369, 796] width 579 height 32
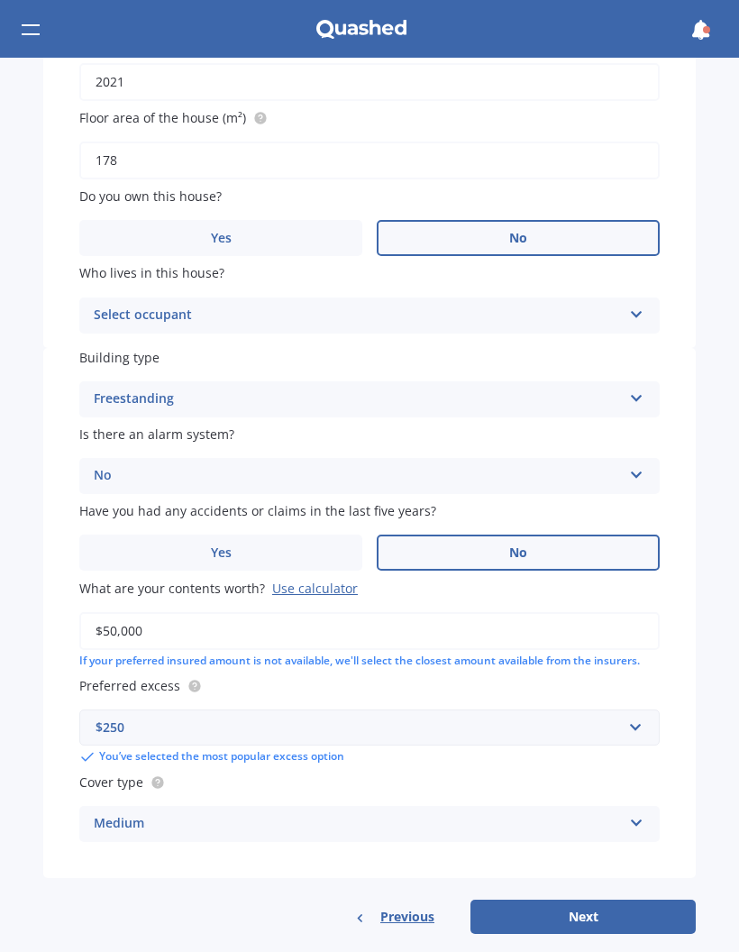
scroll to position [440, 0]
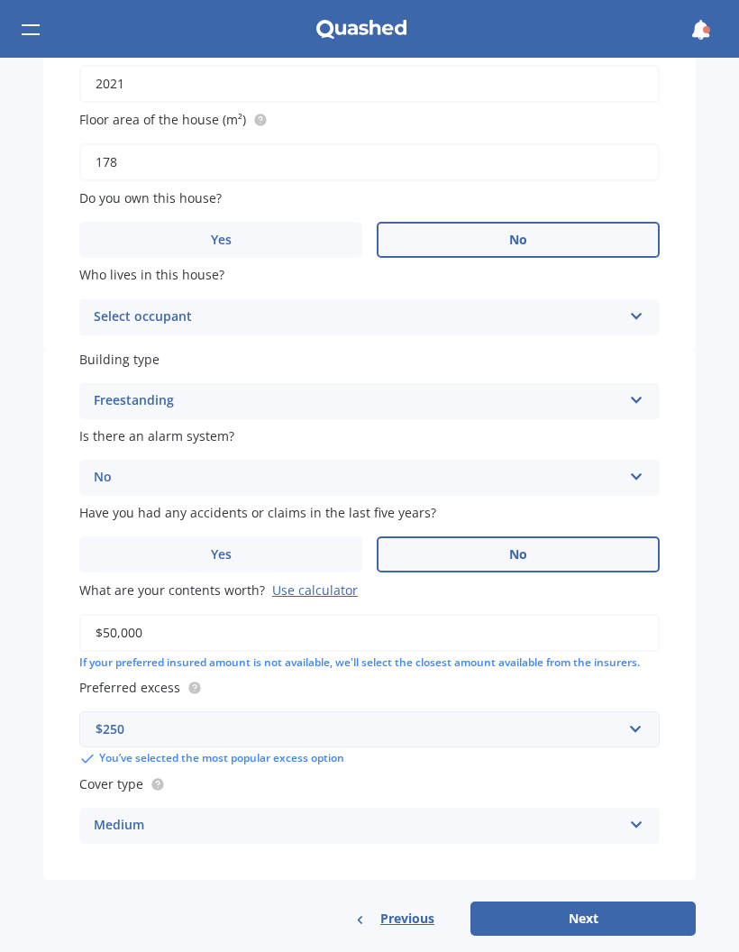
click at [611, 906] on button "Next" at bounding box center [583, 918] width 225 height 34
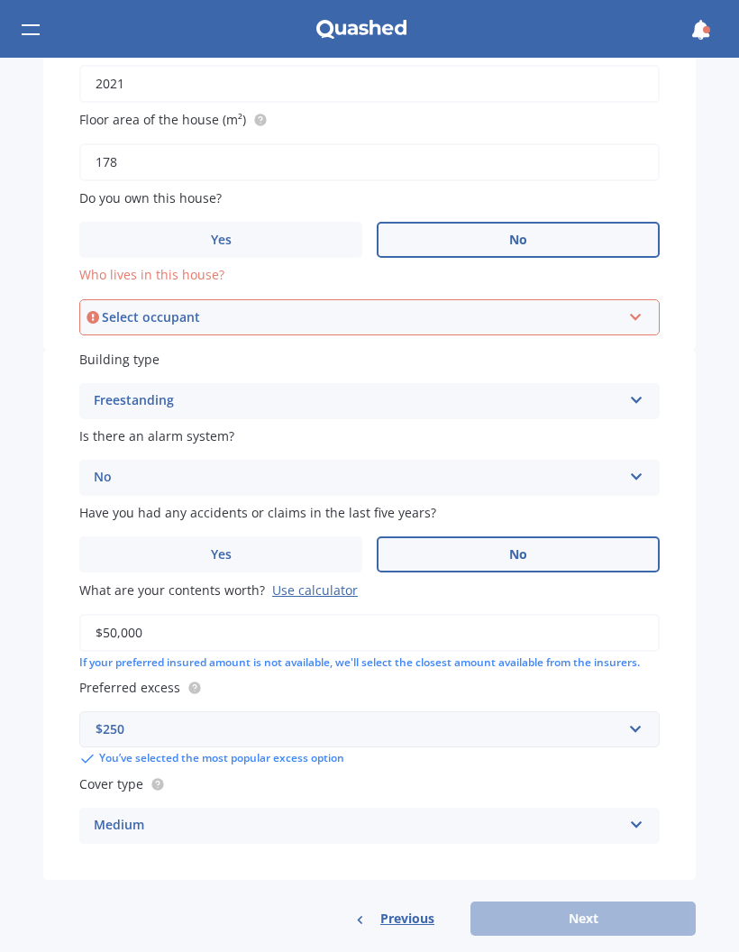
click at [646, 300] on div "Select occupant Tenant" at bounding box center [369, 317] width 581 height 36
click at [517, 349] on div "Tenant" at bounding box center [369, 351] width 577 height 32
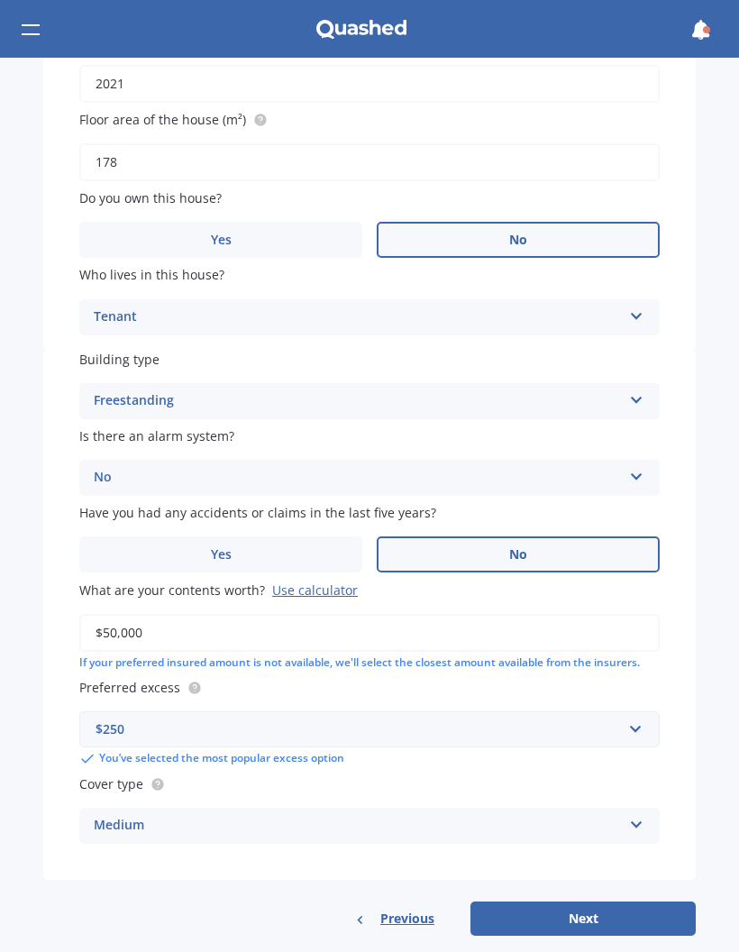
click at [584, 902] on button "Next" at bounding box center [583, 918] width 225 height 34
select select "20"
select select "05"
select select "1952"
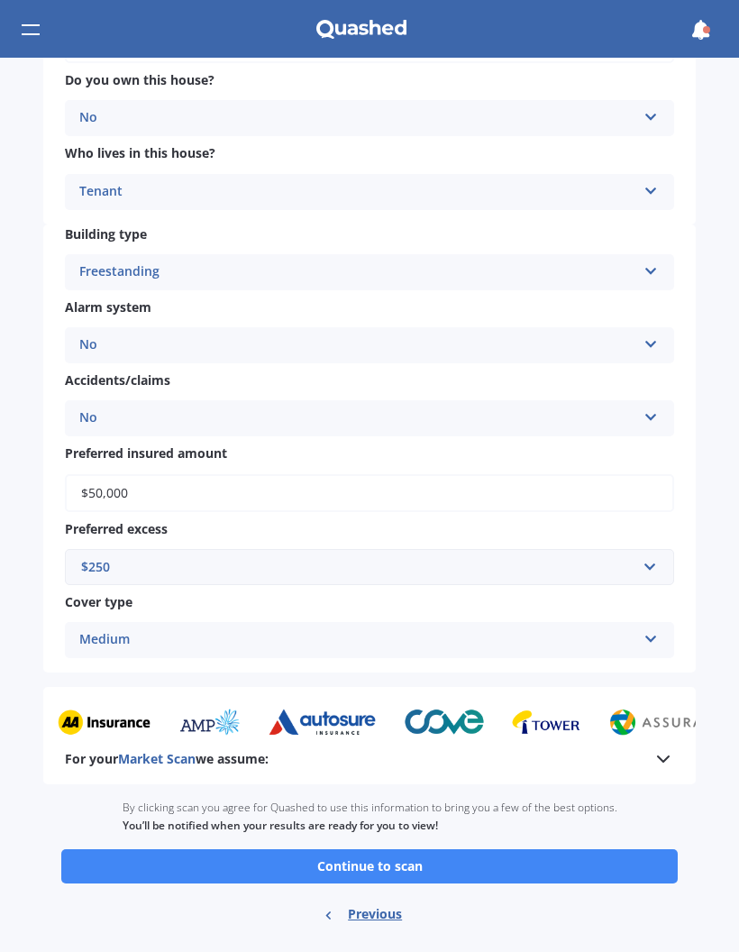
scroll to position [515, 0]
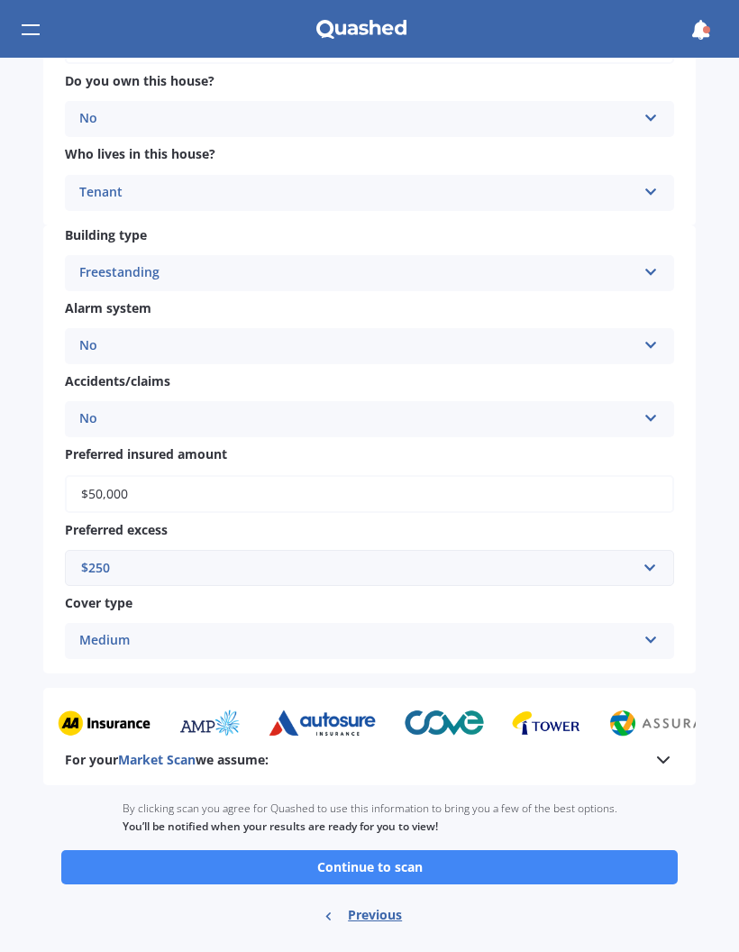
click at [511, 850] on button "Continue to scan" at bounding box center [369, 867] width 617 height 34
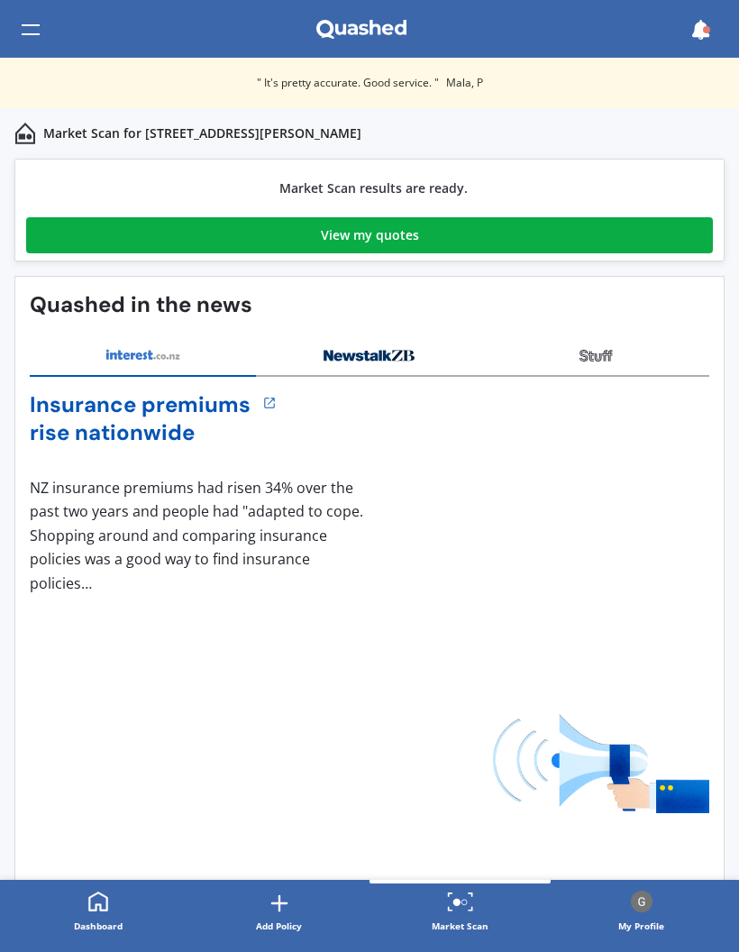
click at [273, 232] on link "View my quotes" at bounding box center [369, 235] width 687 height 36
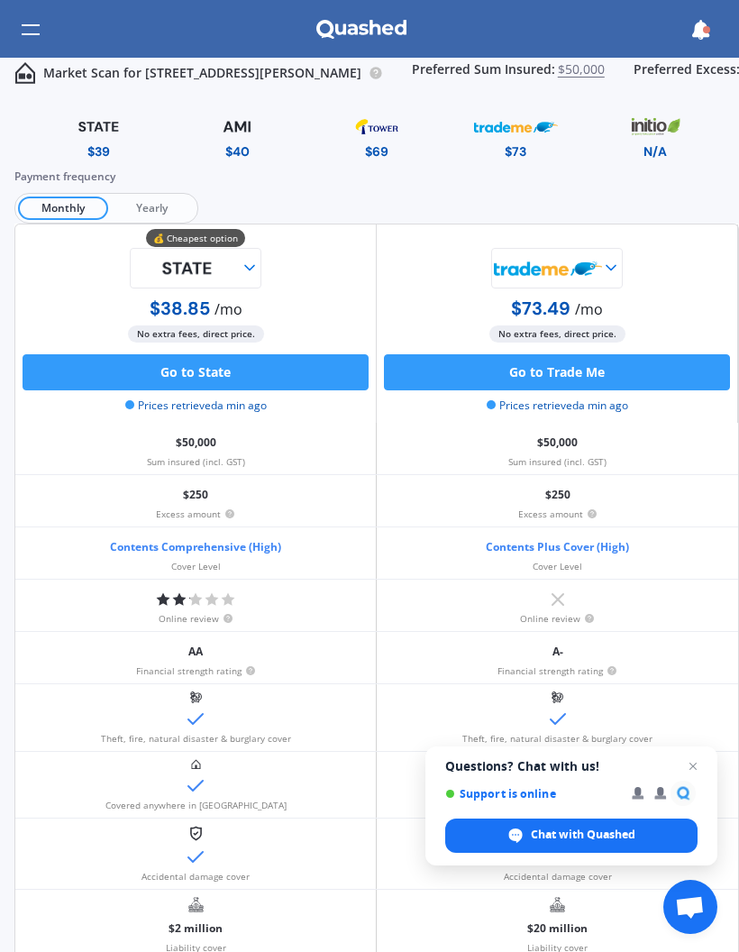
click at [237, 141] on img at bounding box center [237, 127] width 83 height 32
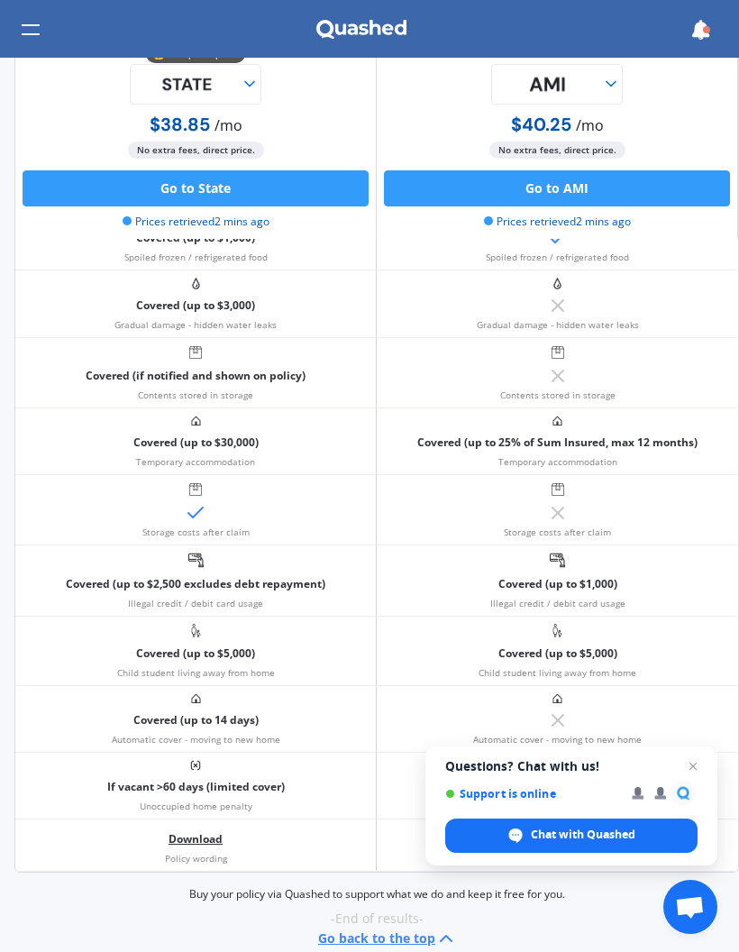
scroll to position [1781, 0]
